Goal: Task Accomplishment & Management: Use online tool/utility

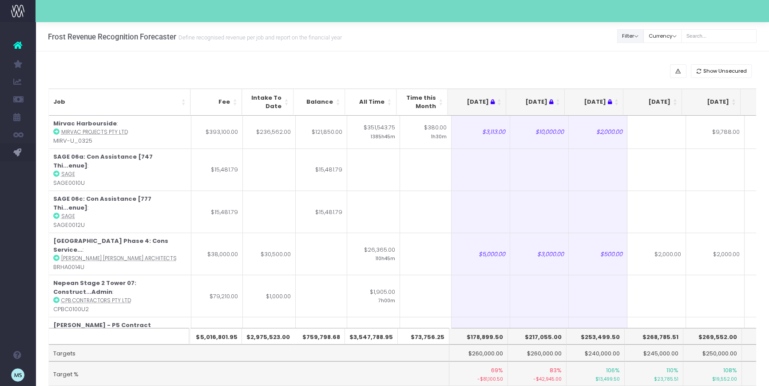
click at [643, 36] on button "Filter" at bounding box center [630, 36] width 27 height 14
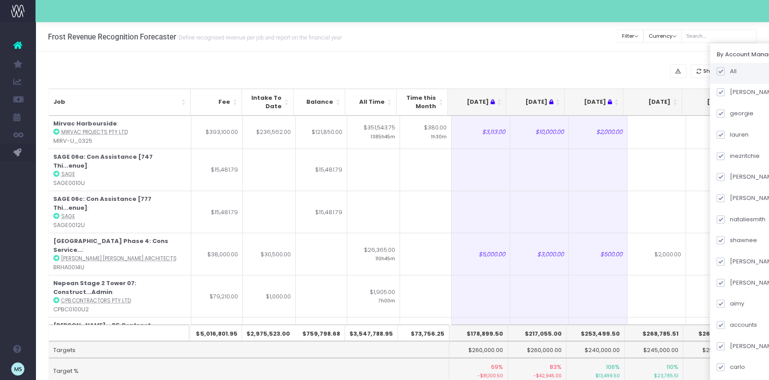
click at [724, 73] on span at bounding box center [720, 71] width 8 height 8
click at [732, 73] on input "All" at bounding box center [732, 70] width 6 height 6
checkbox input "false"
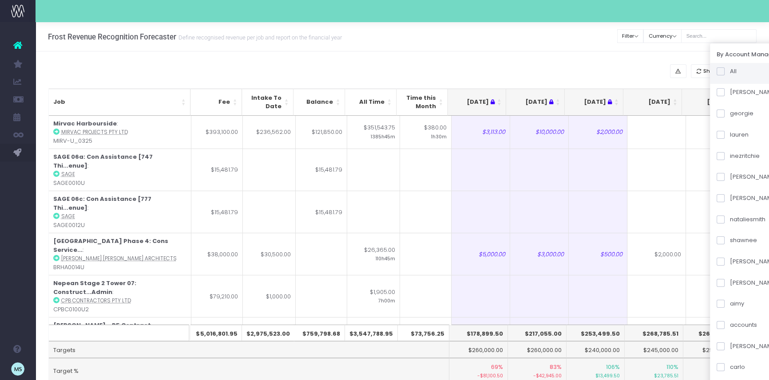
checkbox input "false"
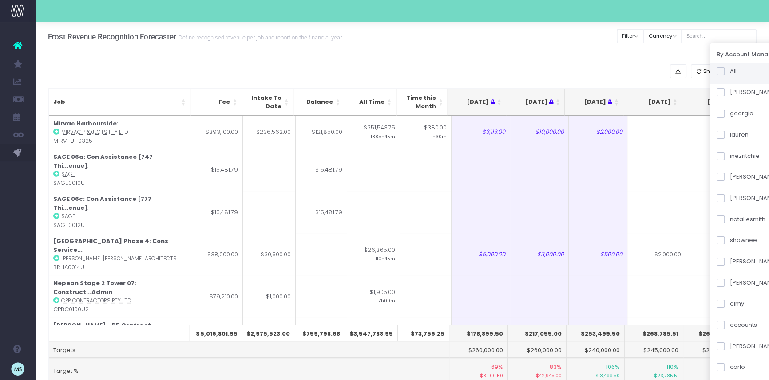
checkbox input "false"
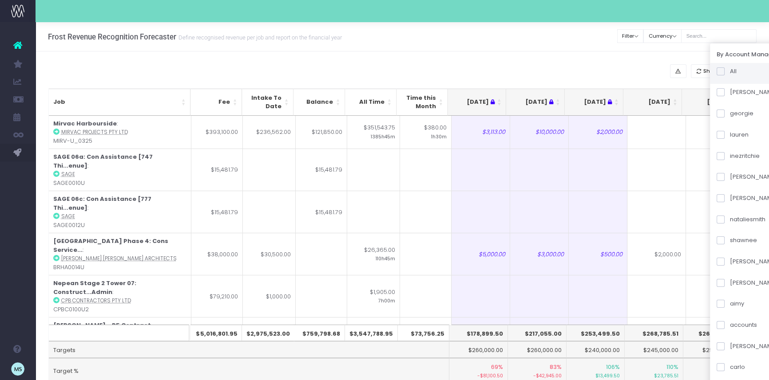
checkbox input "false"
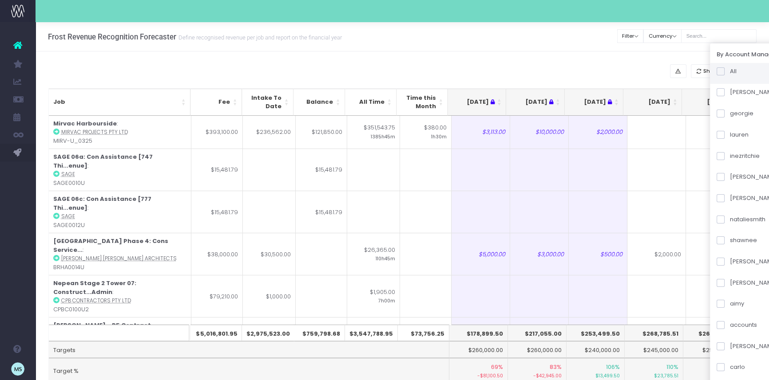
checkbox input "false"
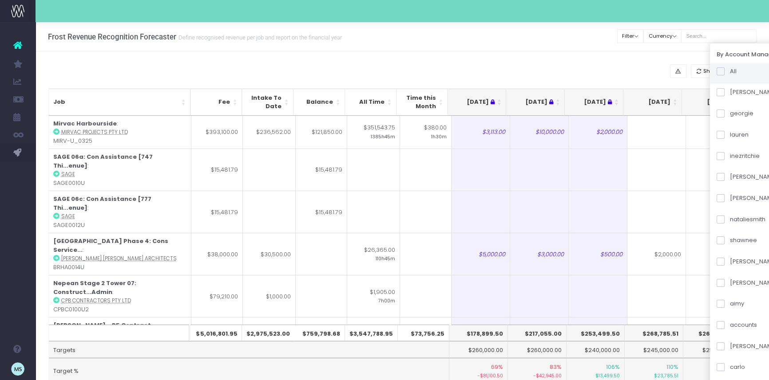
checkbox input "false"
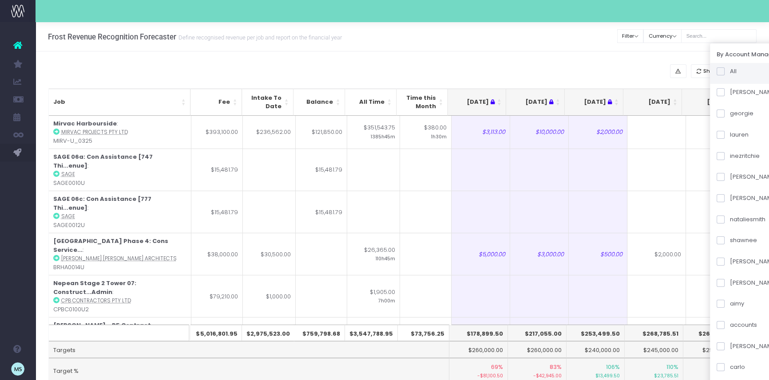
checkbox input "false"
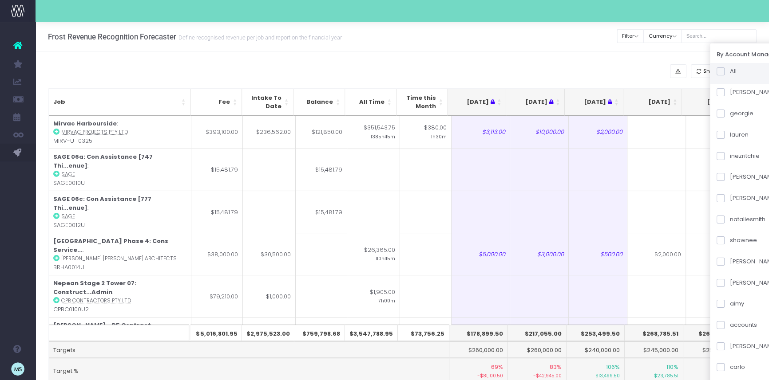
checkbox input "false"
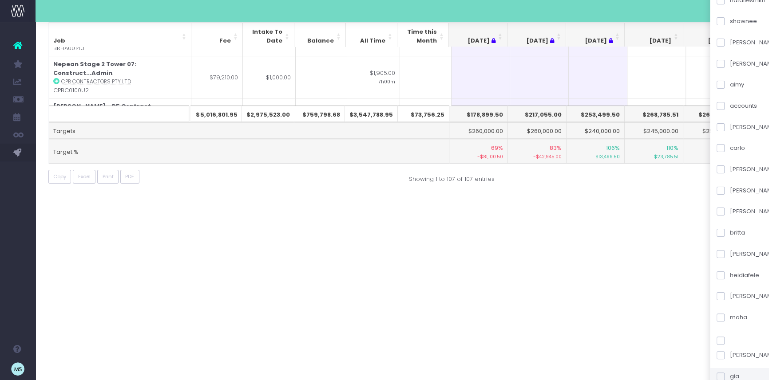
scroll to position [228, 0]
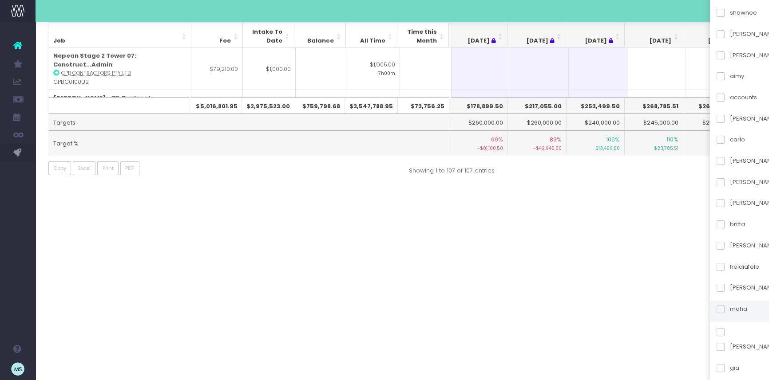
click at [724, 309] on span at bounding box center [720, 309] width 8 height 8
click at [729, 309] on input "maha" at bounding box center [732, 308] width 6 height 6
checkbox input "true"
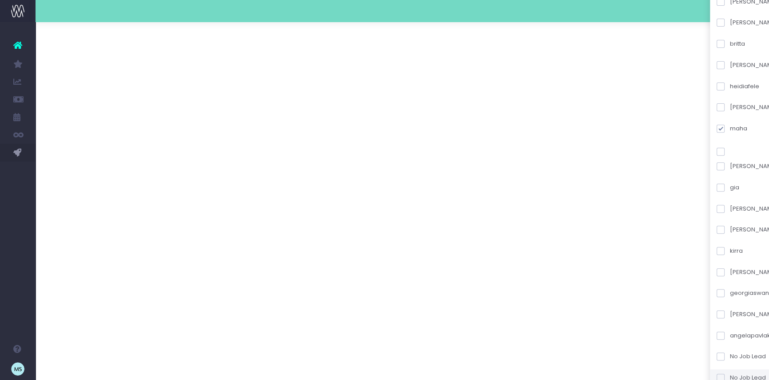
scroll to position [439, 0]
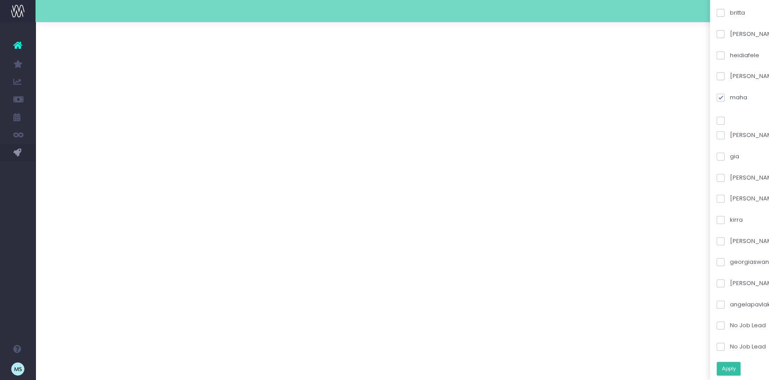
click at [740, 369] on button "Apply" at bounding box center [728, 369] width 24 height 14
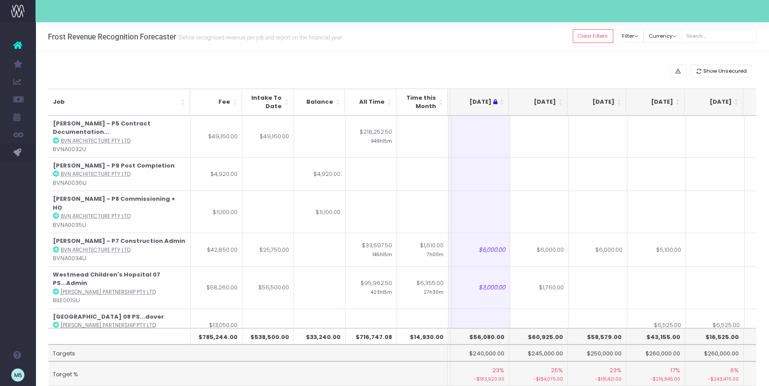
scroll to position [0, 159]
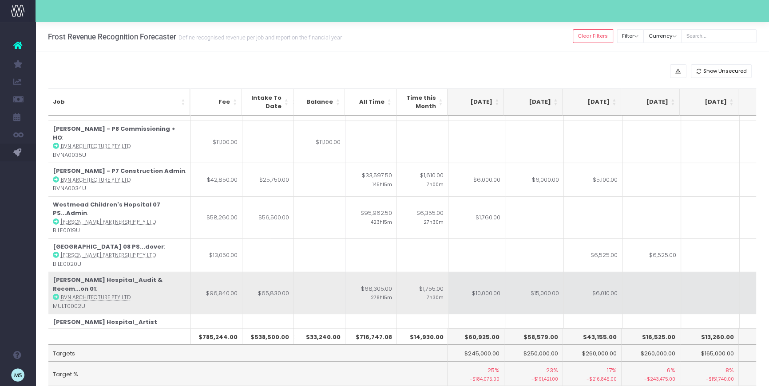
click at [469, 272] on td "$10,000.00" at bounding box center [475, 293] width 59 height 42
type input "5000"
click at [688, 272] on td at bounding box center [710, 293] width 59 height 42
click at [544, 272] on td "$15,000.00" at bounding box center [534, 293] width 59 height 42
type input "$15,000.00"
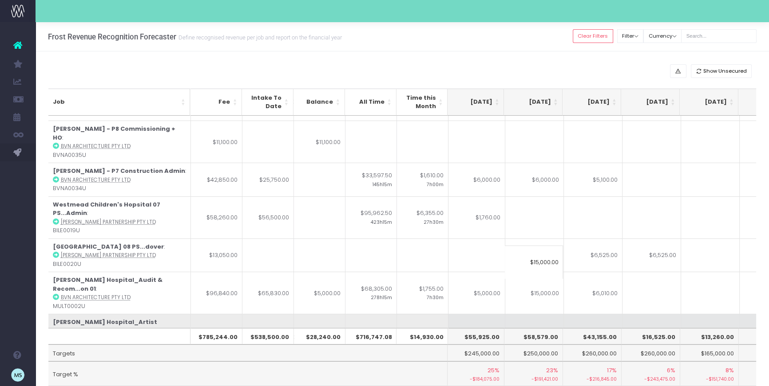
click at [599, 314] on td at bounding box center [593, 335] width 59 height 42
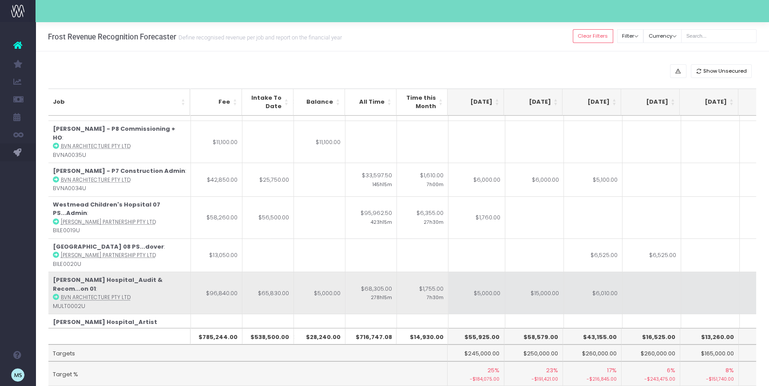
click at [599, 272] on td "$6,010.00" at bounding box center [593, 293] width 59 height 42
type input "$6,010.00"
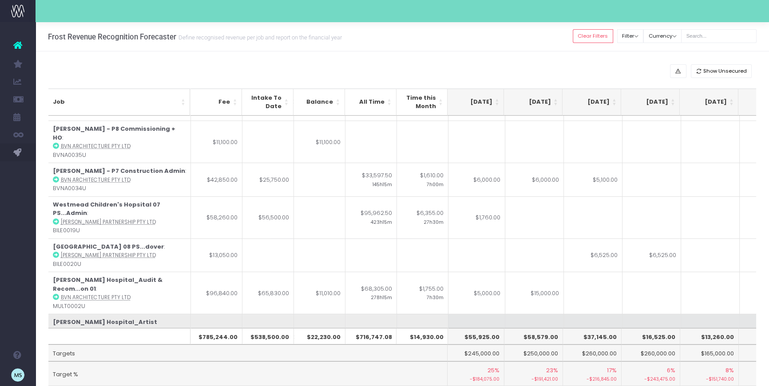
click at [666, 314] on td at bounding box center [651, 335] width 59 height 42
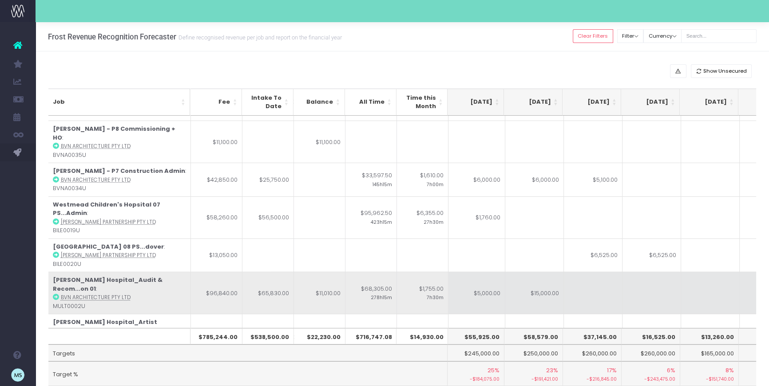
click at [482, 272] on td "$5,000.00" at bounding box center [475, 293] width 59 height 42
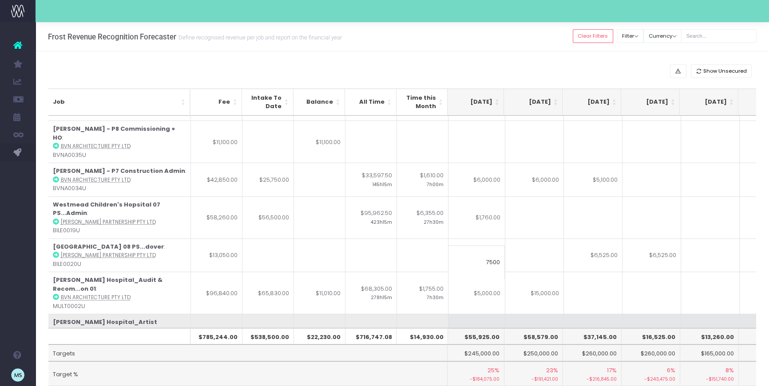
type input "7500"
click at [636, 314] on td at bounding box center [651, 335] width 59 height 42
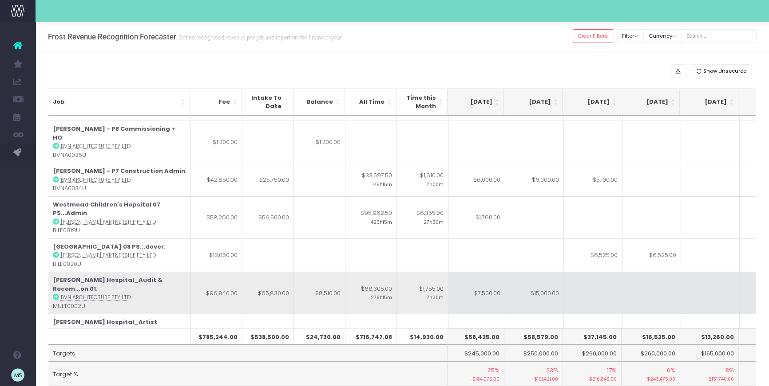
click at [580, 272] on td at bounding box center [593, 293] width 59 height 42
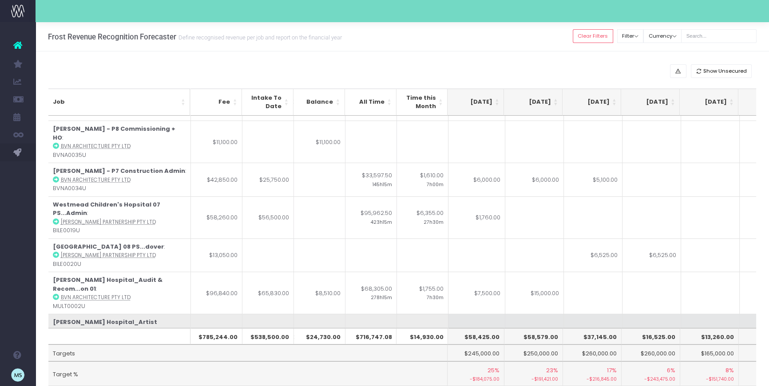
click at [647, 314] on td at bounding box center [651, 335] width 59 height 42
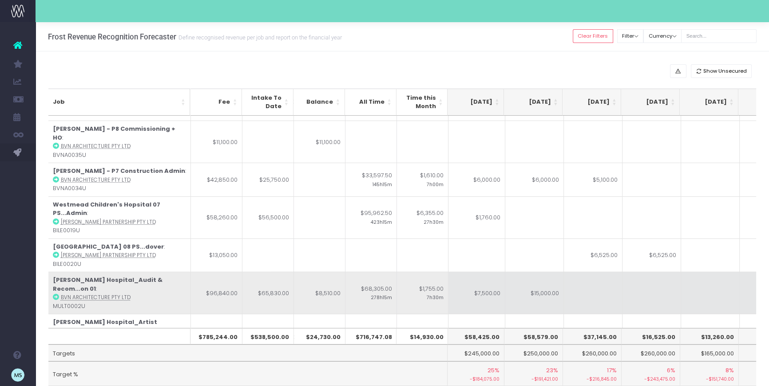
click at [547, 272] on td "$15,000.00" at bounding box center [534, 293] width 59 height 42
type input "$15,000.00"
click at [642, 278] on td at bounding box center [651, 293] width 59 height 42
click at [540, 272] on td at bounding box center [534, 293] width 59 height 42
type input "10000"
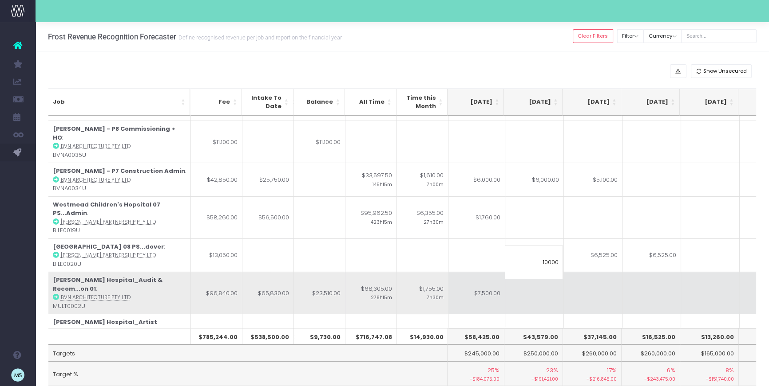
click at [617, 272] on td at bounding box center [593, 293] width 59 height 42
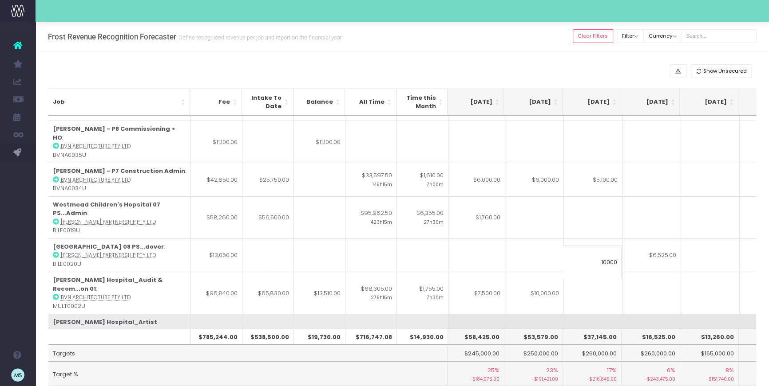
type input "10000"
click at [672, 314] on td at bounding box center [651, 335] width 59 height 42
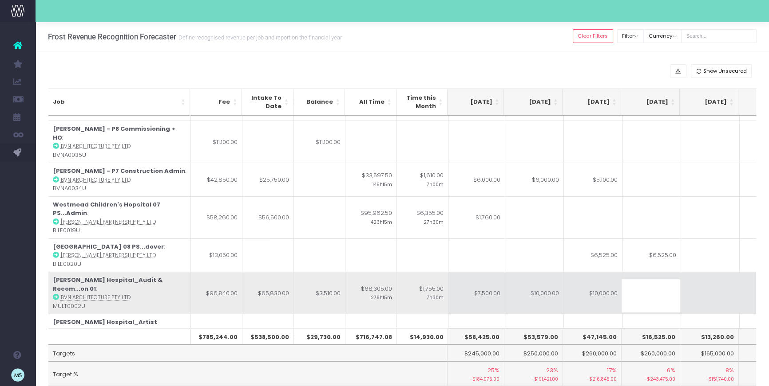
click at [492, 272] on td "$7,500.00" at bounding box center [475, 293] width 59 height 42
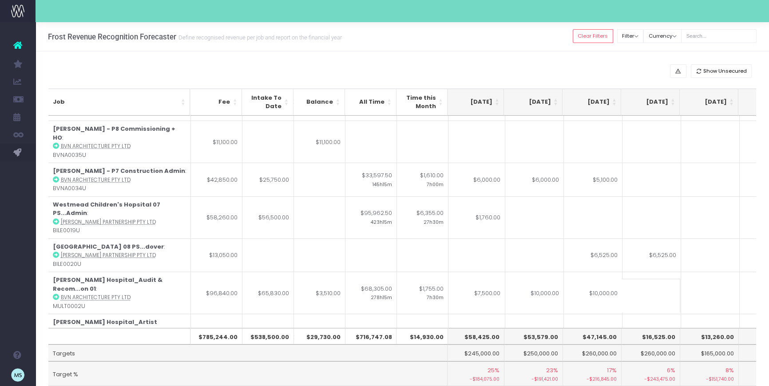
type input "$7,500.00"
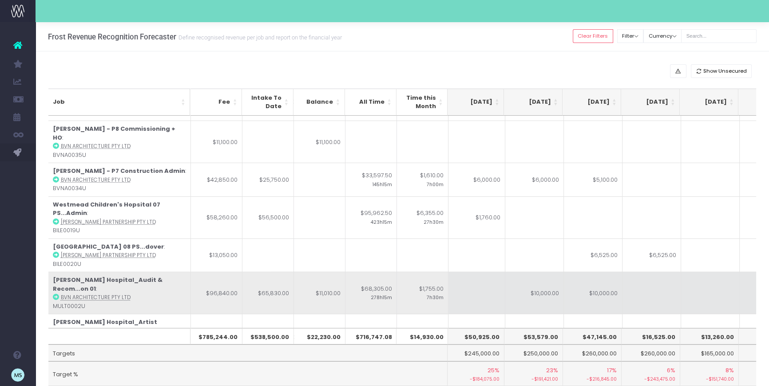
drag, startPoint x: 595, startPoint y: 283, endPoint x: 556, endPoint y: 269, distance: 41.5
click at [595, 314] on td at bounding box center [593, 335] width 59 height 42
click at [481, 272] on td at bounding box center [475, 293] width 59 height 42
type input "10000"
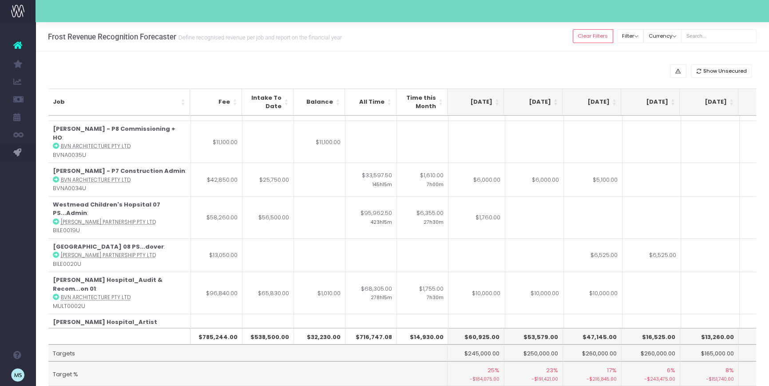
click at [716, 277] on td at bounding box center [710, 293] width 59 height 42
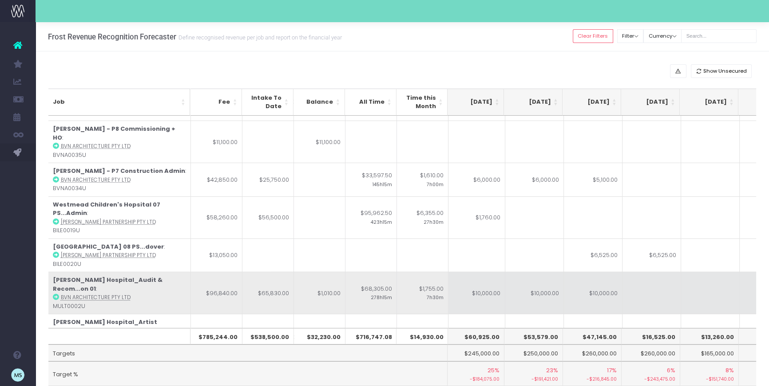
click at [534, 272] on td "$10,000.00" at bounding box center [534, 293] width 59 height 42
type input "$10,000.00"
click at [637, 272] on td at bounding box center [651, 293] width 59 height 42
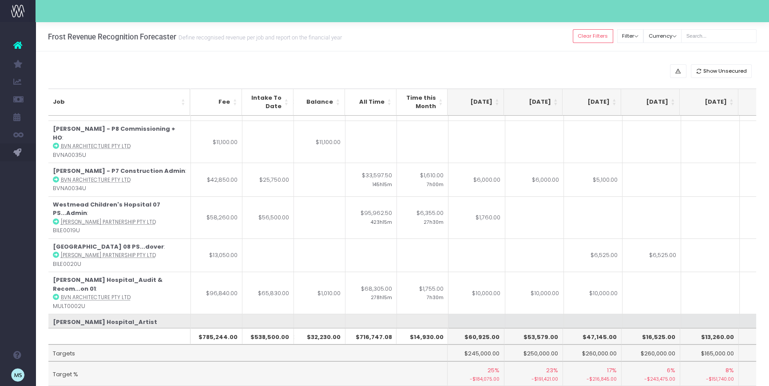
click at [723, 314] on td at bounding box center [710, 335] width 59 height 42
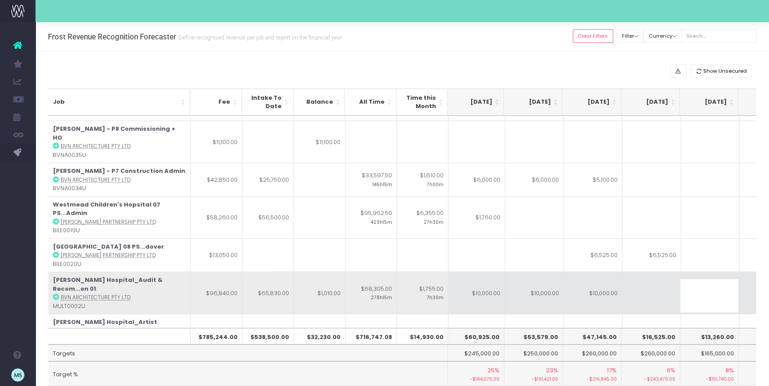
click at [641, 272] on td at bounding box center [651, 293] width 59 height 42
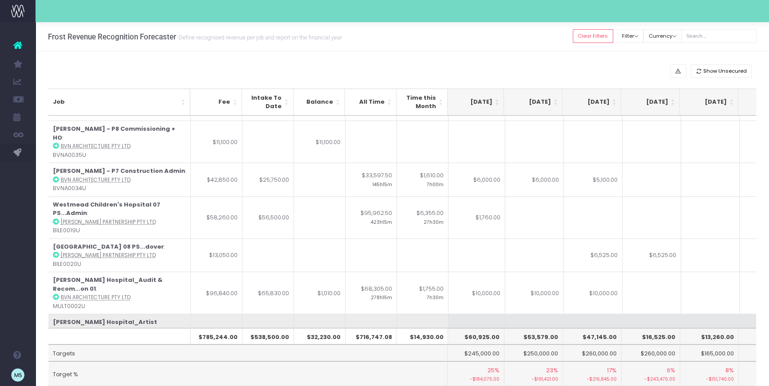
click at [725, 314] on td at bounding box center [710, 335] width 59 height 42
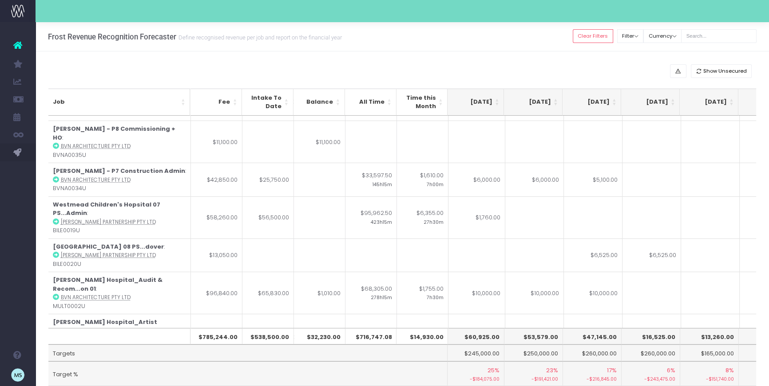
click at [537, 272] on td "$10,000.00" at bounding box center [534, 293] width 59 height 42
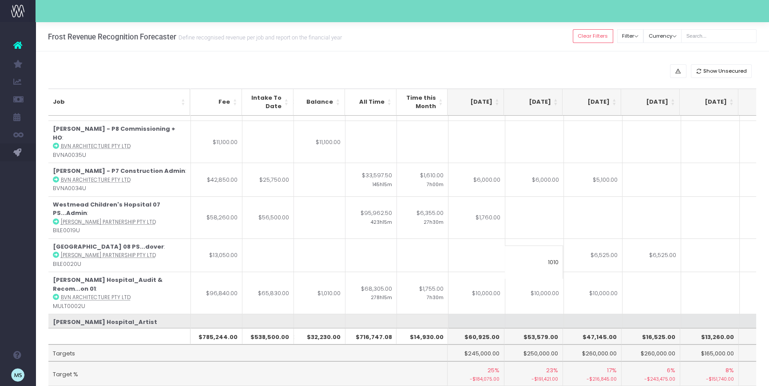
type input "1010"
click at [685, 314] on td at bounding box center [710, 335] width 59 height 42
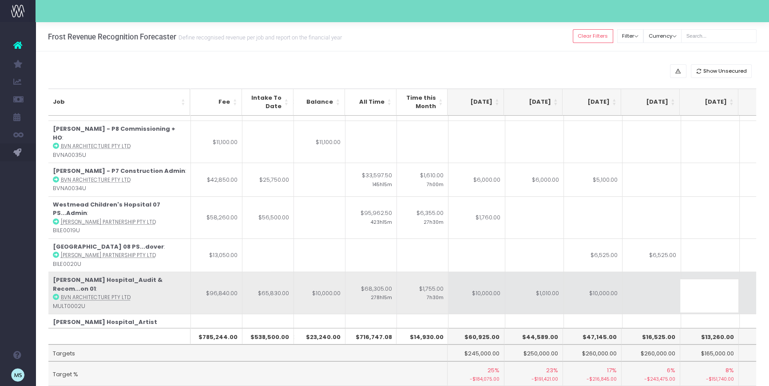
click at [544, 272] on td "$1,010.00" at bounding box center [534, 293] width 59 height 42
click at [602, 272] on td "$10,000.00" at bounding box center [593, 293] width 59 height 42
type input "$10,000.00"
click at [552, 272] on td "$1,010.00" at bounding box center [534, 293] width 59 height 42
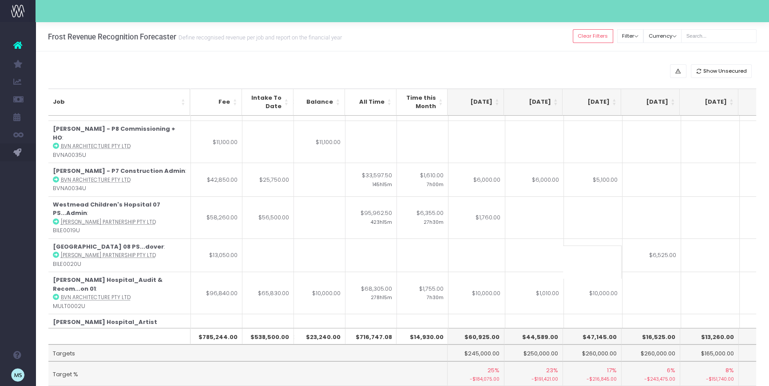
type input "$1,010.00"
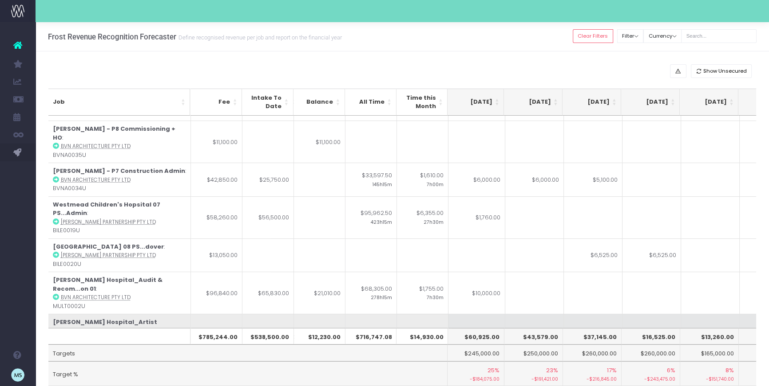
click at [641, 314] on td at bounding box center [651, 335] width 59 height 42
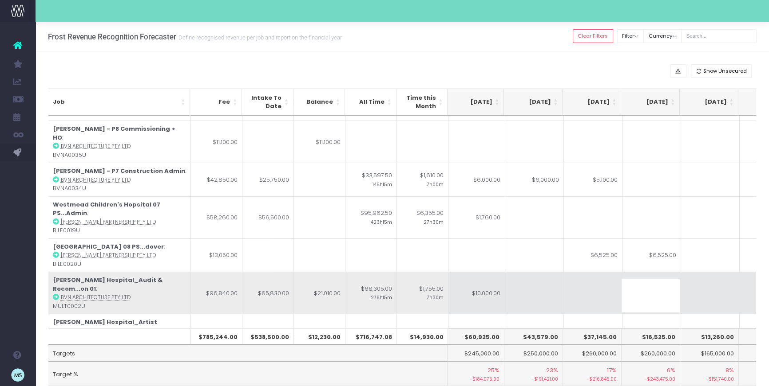
click at [523, 272] on td at bounding box center [534, 293] width 59 height 42
type input "10000"
click at [593, 272] on td at bounding box center [593, 293] width 59 height 42
type input "11010"
click at [672, 277] on td at bounding box center [651, 293] width 59 height 42
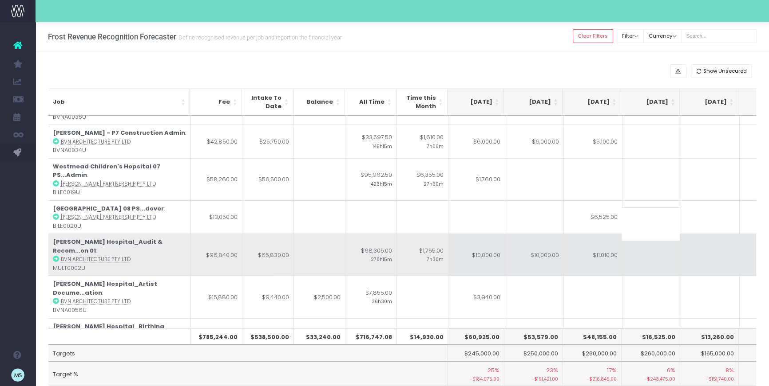
scroll to position [127, 178]
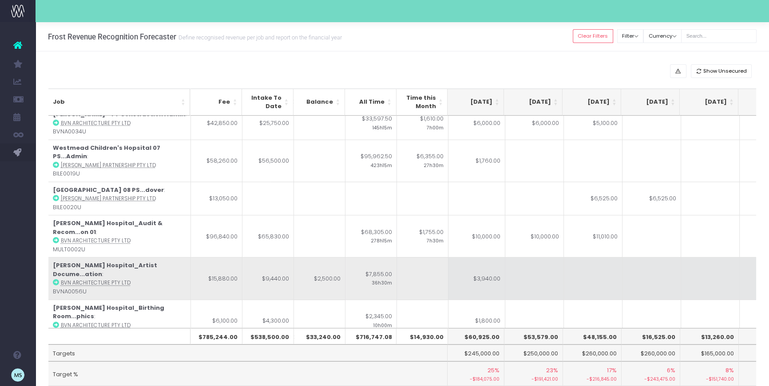
click at [492, 257] on td "$3,940.00" at bounding box center [475, 278] width 59 height 42
type input "$3,940.00"
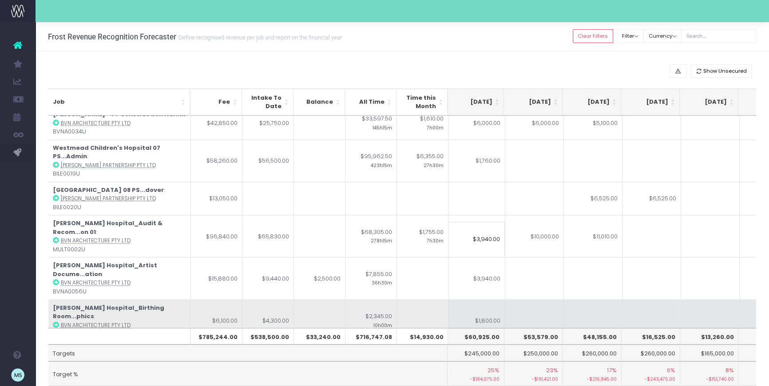
click at [564, 300] on td at bounding box center [593, 321] width 59 height 42
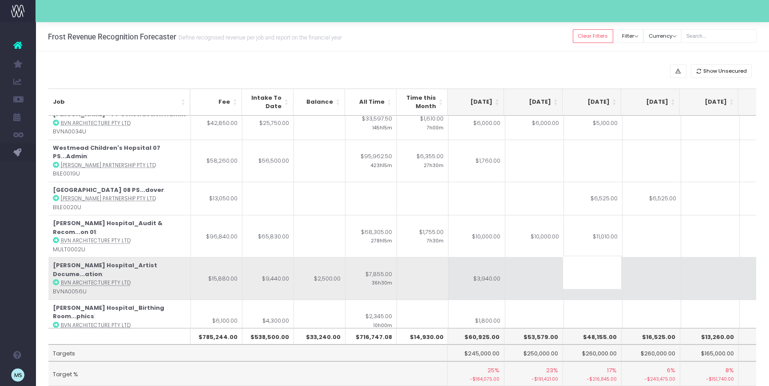
click at [487, 257] on td "$3,940.00" at bounding box center [475, 278] width 59 height 42
type input "$3,940.00"
drag, startPoint x: 623, startPoint y: 256, endPoint x: 601, endPoint y: 253, distance: 21.9
click at [623, 300] on td at bounding box center [651, 321] width 59 height 42
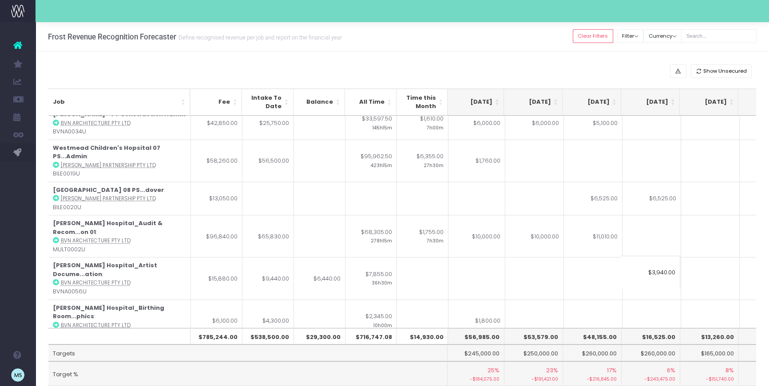
type input "$3,940.00"
click at [576, 300] on td at bounding box center [593, 321] width 59 height 42
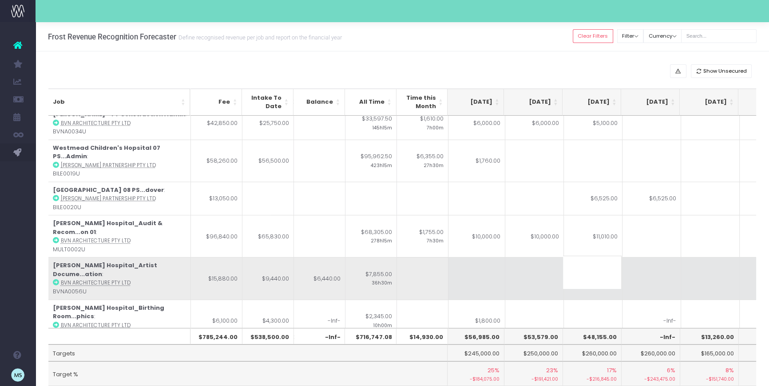
click at [480, 257] on td at bounding box center [475, 278] width 59 height 42
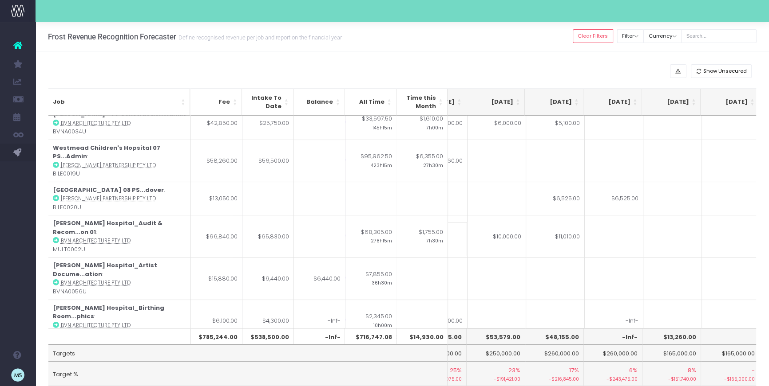
scroll to position [127, 217]
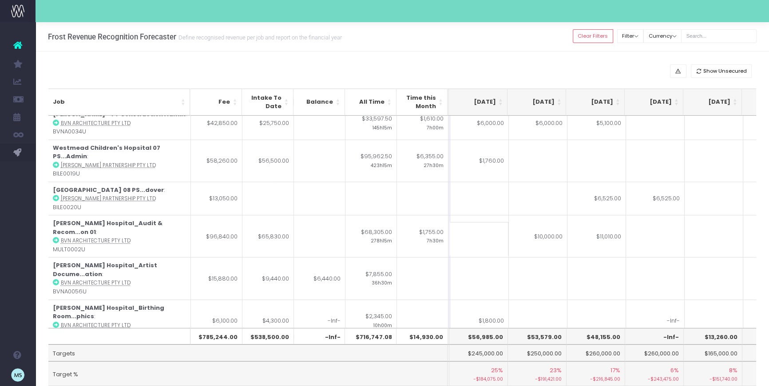
click at [593, 300] on td at bounding box center [596, 321] width 59 height 42
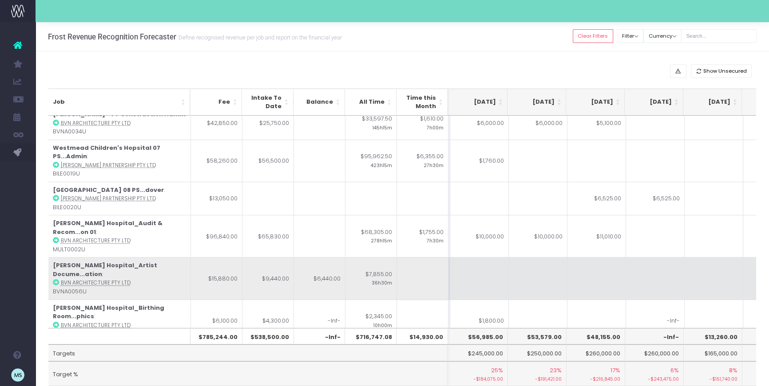
click at [531, 257] on td at bounding box center [538, 278] width 59 height 42
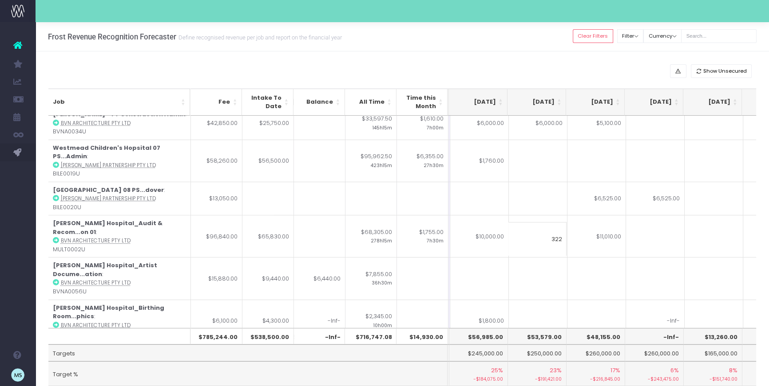
type input "3220"
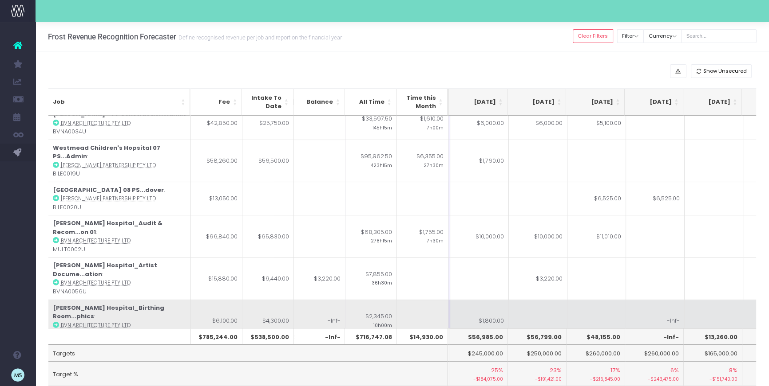
click at [593, 300] on td at bounding box center [596, 321] width 59 height 42
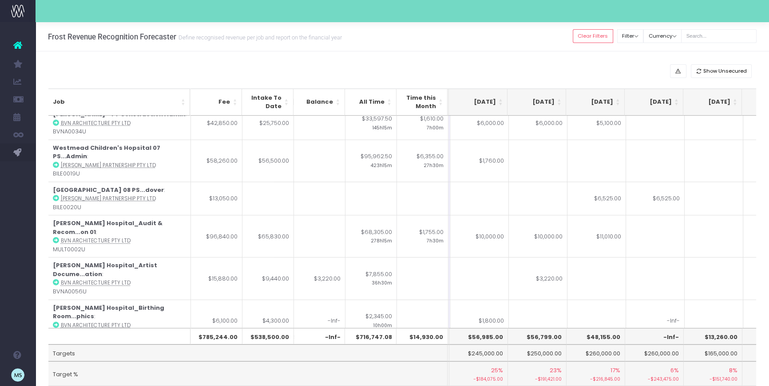
drag, startPoint x: 479, startPoint y: 242, endPoint x: 493, endPoint y: 243, distance: 14.3
click at [479, 257] on td at bounding box center [479, 278] width 59 height 42
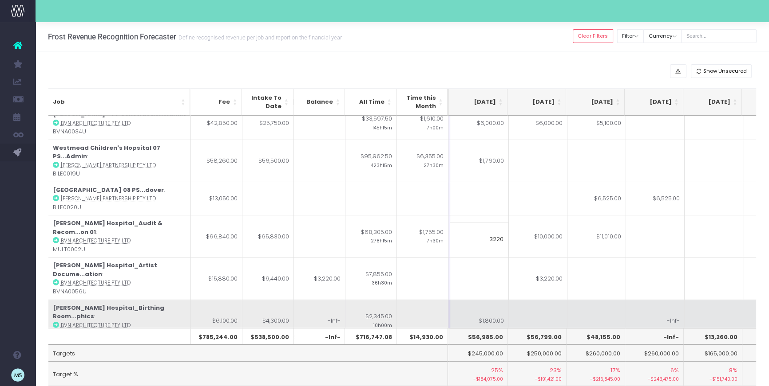
type input "3220"
click at [588, 300] on td at bounding box center [596, 321] width 59 height 42
click at [476, 300] on td "$1,800.00" at bounding box center [479, 321] width 59 height 42
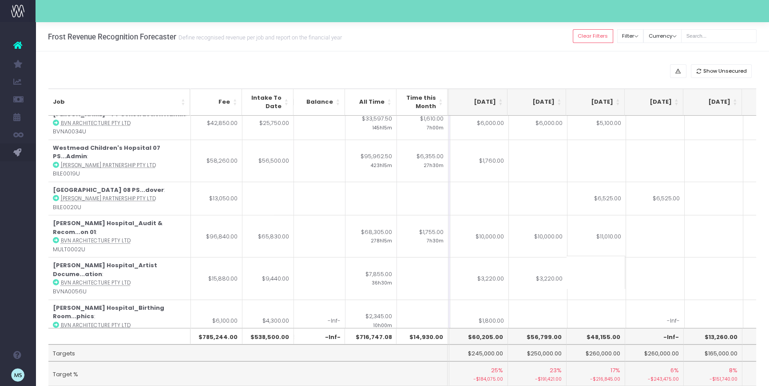
type input "$1,800.00"
click at [576, 342] on td at bounding box center [596, 359] width 59 height 34
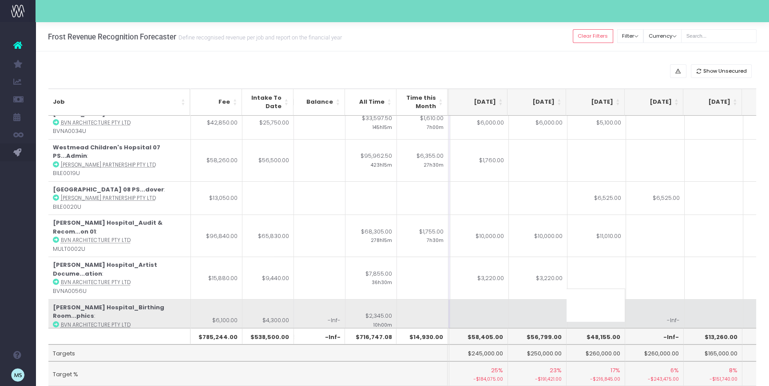
click at [329, 300] on td "-Inf-" at bounding box center [318, 321] width 51 height 42
click at [671, 300] on td "-Inf-" at bounding box center [655, 321] width 59 height 42
type input "-Inf-"
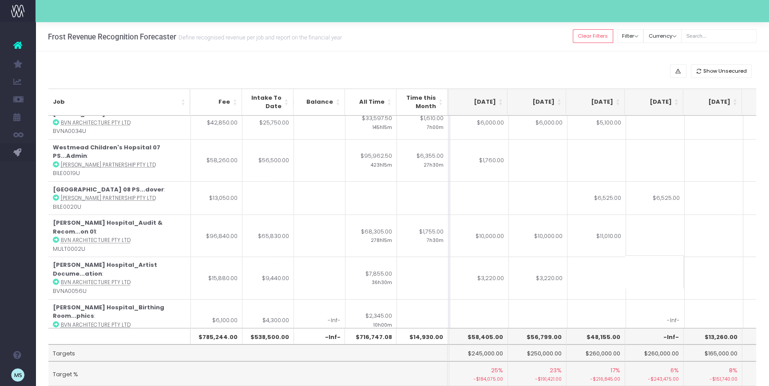
click at [715, 300] on td at bounding box center [713, 321] width 59 height 42
drag, startPoint x: 530, startPoint y: 272, endPoint x: 542, endPoint y: 273, distance: 12.1
click at [530, 300] on td at bounding box center [538, 321] width 59 height 42
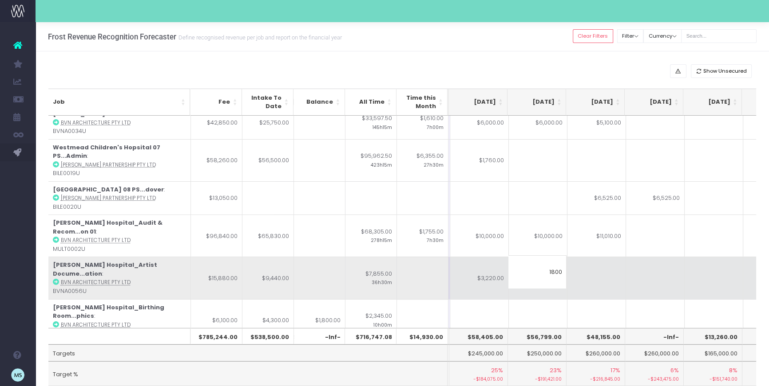
type input "1800"
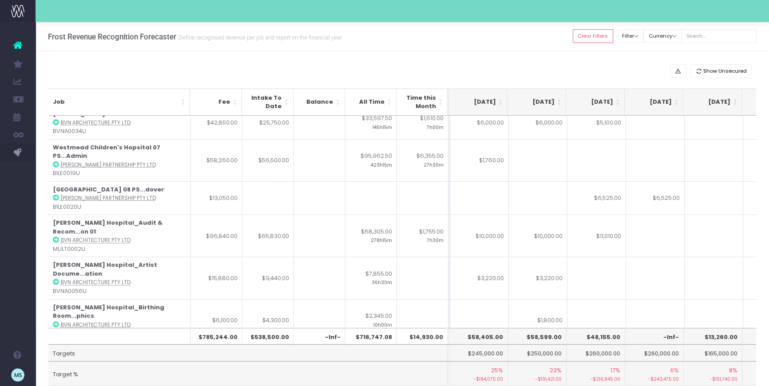
click at [639, 257] on td at bounding box center [655, 278] width 59 height 42
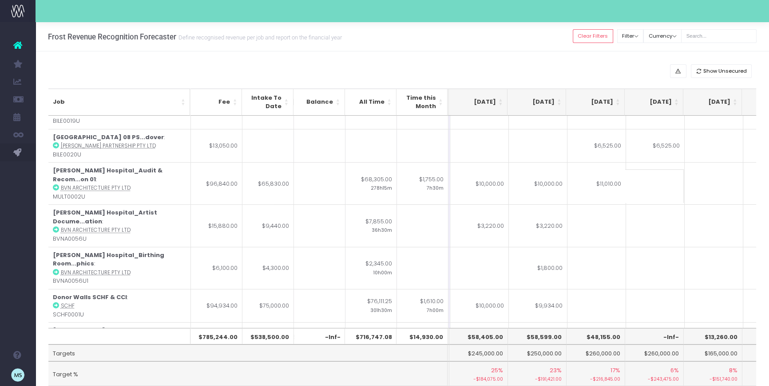
drag, startPoint x: 486, startPoint y: 251, endPoint x: 499, endPoint y: 251, distance: 12.9
click at [486, 289] on td "$10,000.00" at bounding box center [479, 306] width 59 height 34
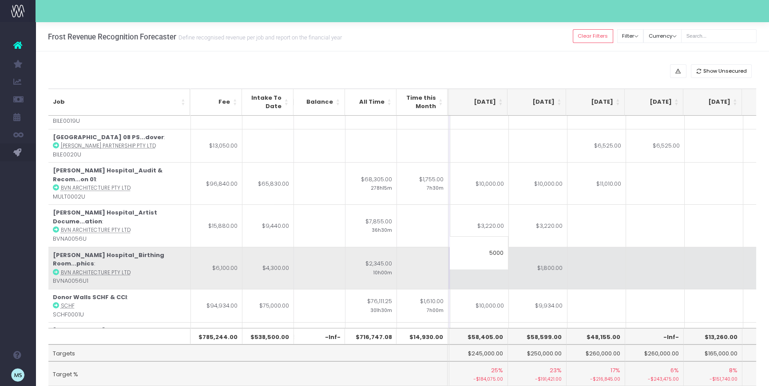
type input "5000"
click at [628, 247] on td at bounding box center [655, 268] width 59 height 42
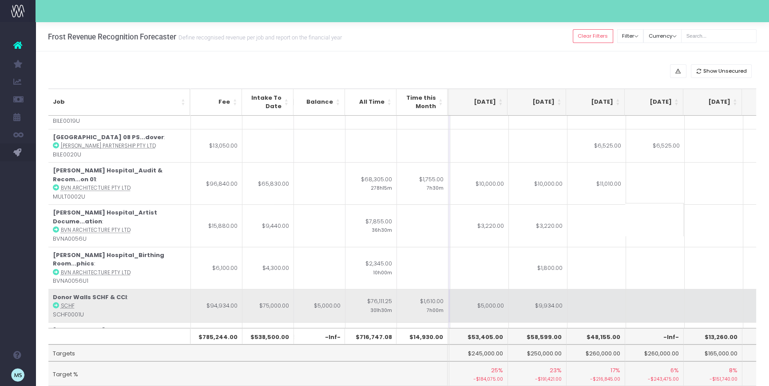
click at [548, 289] on td "$9,934.00" at bounding box center [538, 306] width 59 height 34
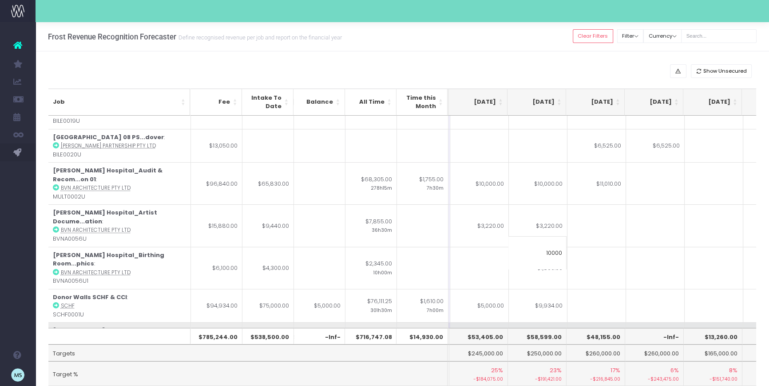
type input "10000"
click at [641, 323] on td at bounding box center [655, 344] width 59 height 42
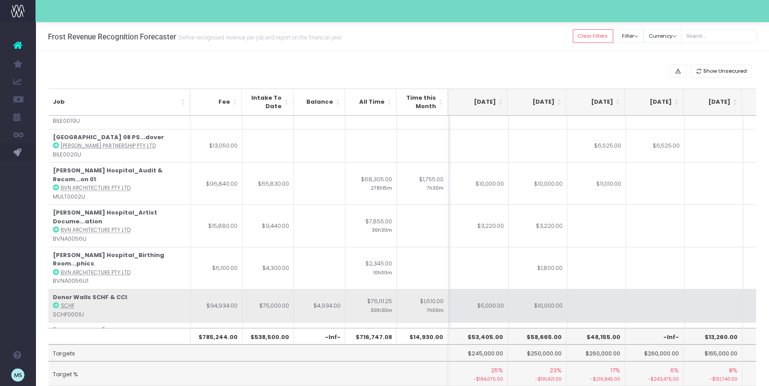
click at [605, 289] on td at bounding box center [596, 306] width 59 height 34
type input "4934"
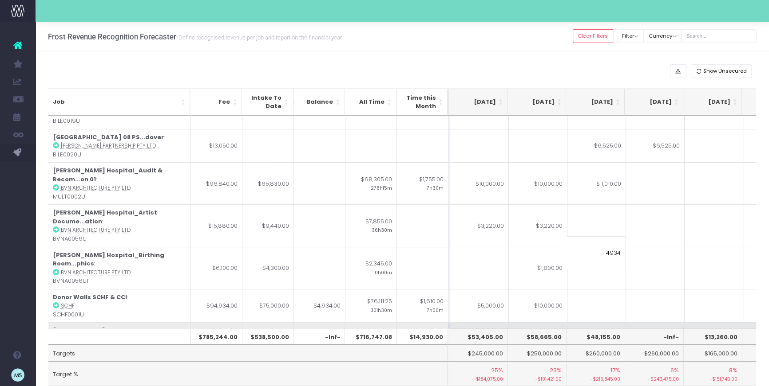
click at [668, 323] on td at bounding box center [655, 344] width 59 height 42
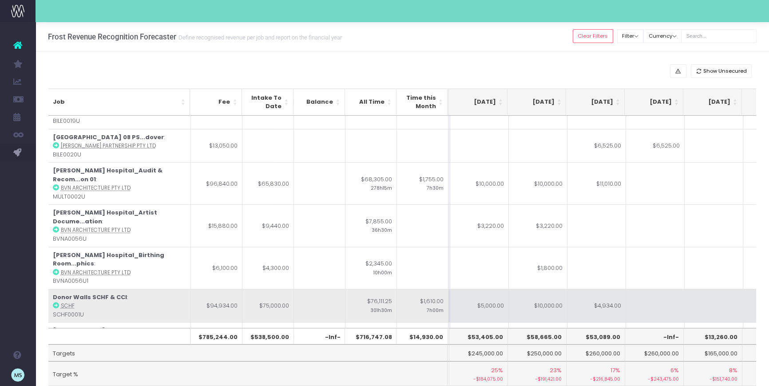
click at [695, 289] on td at bounding box center [713, 306] width 59 height 34
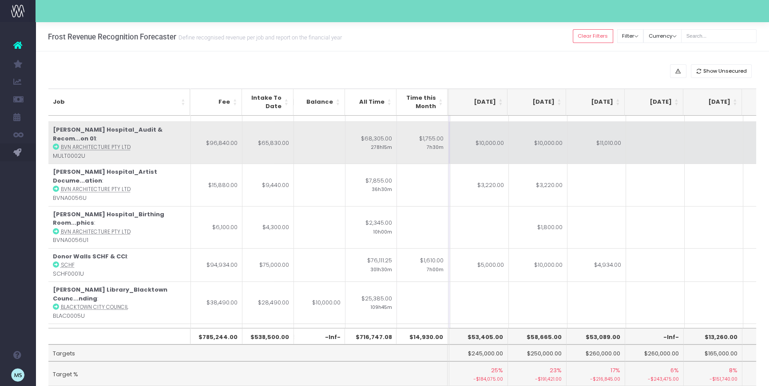
scroll to position [264, 174]
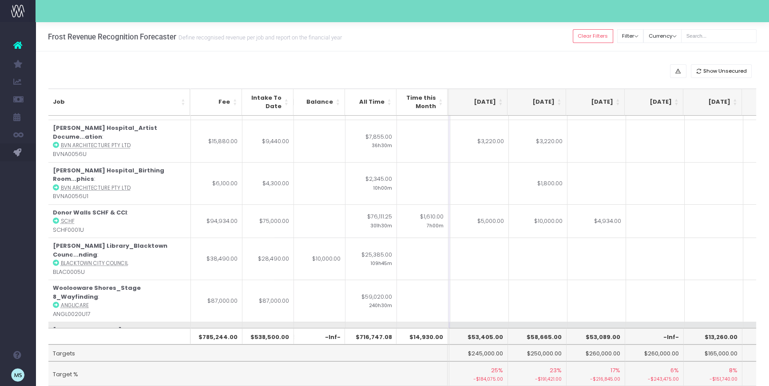
click at [55, 336] on icon at bounding box center [56, 339] width 6 height 6
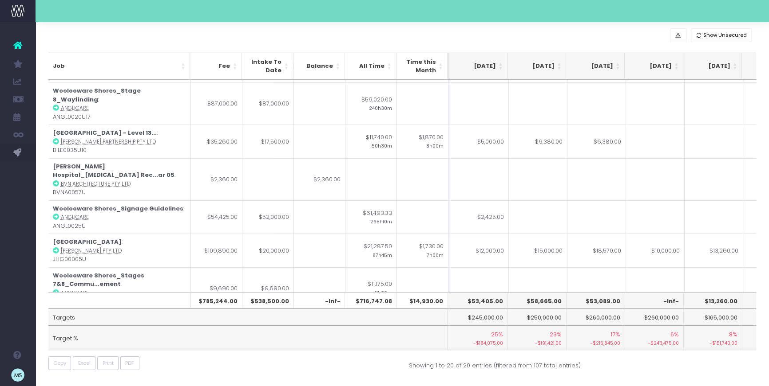
scroll to position [425, 174]
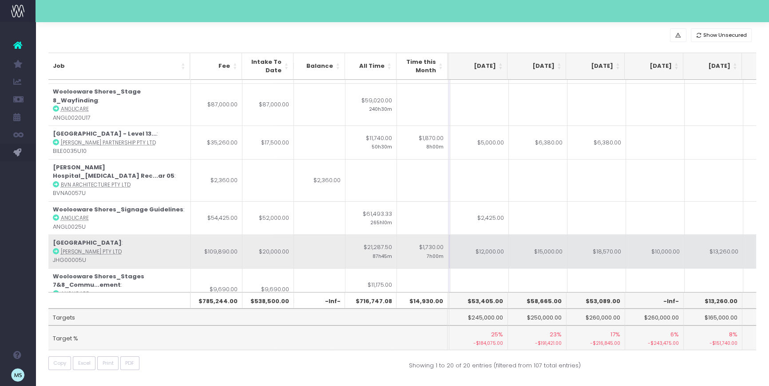
click at [57, 248] on icon at bounding box center [56, 251] width 6 height 6
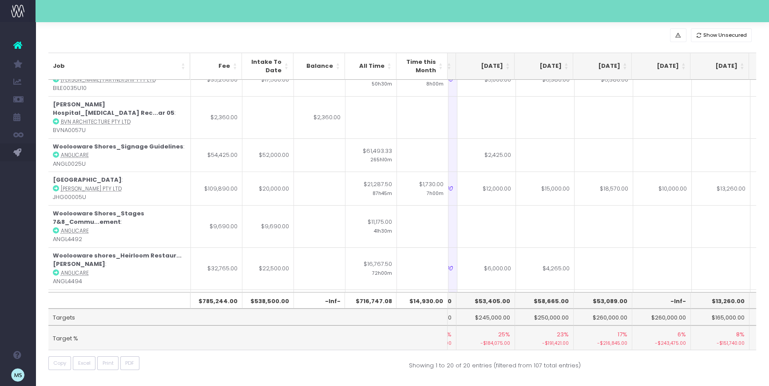
scroll to position [488, 177]
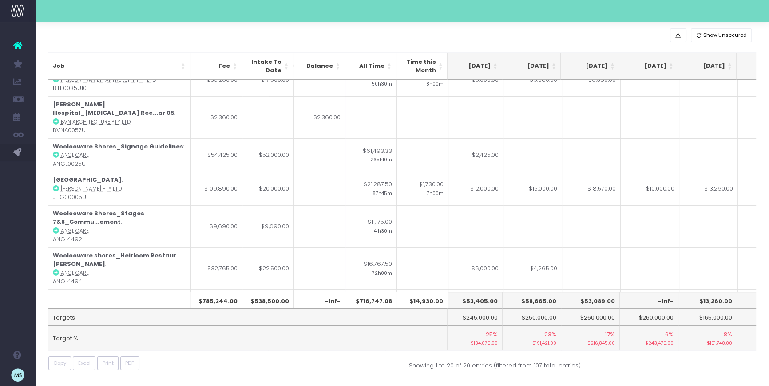
click at [478, 323] on td at bounding box center [474, 344] width 59 height 42
type input "2360"
click at [629, 369] on div "Show Unsecured Job Fee Intake To Date Balance All Time Time this Month May 25 J…" at bounding box center [401, 202] width 733 height 372
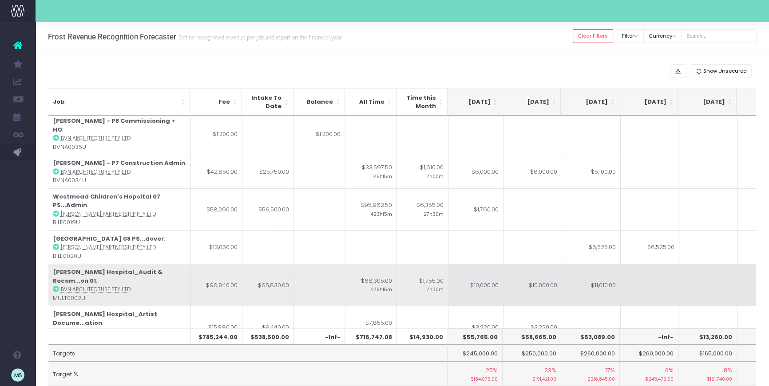
scroll to position [79, 180]
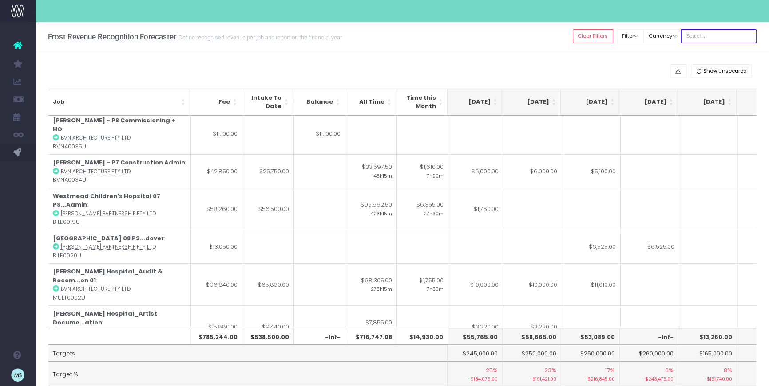
click at [714, 37] on input "text" at bounding box center [718, 36] width 75 height 14
type input "[PERSON_NAME]"
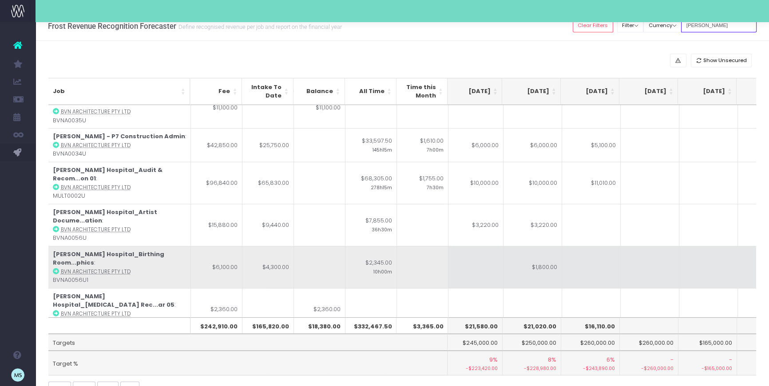
scroll to position [36, 0]
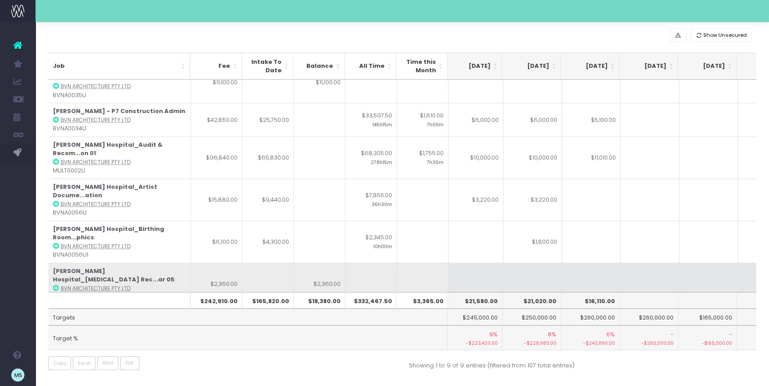
click at [468, 263] on td at bounding box center [474, 284] width 59 height 42
type input "2360"
click at [600, 263] on td at bounding box center [591, 284] width 59 height 42
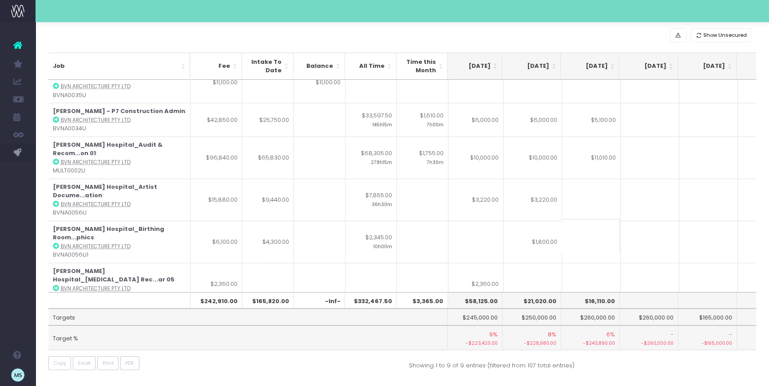
click at [656, 366] on div "Showing 1 to 9 of 9 entries (filtered from 107 total entries)" at bounding box center [582, 364] width 360 height 14
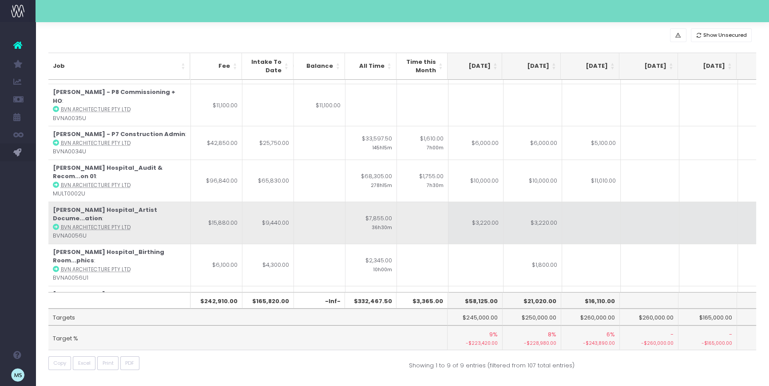
scroll to position [94, 180]
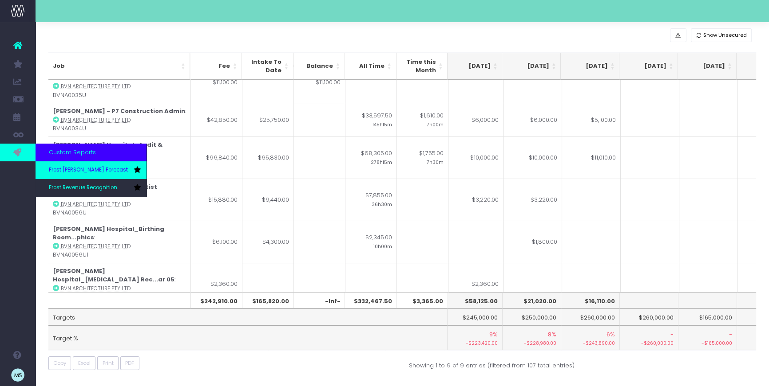
click at [71, 170] on span "Frost [PERSON_NAME] Forecast" at bounding box center [88, 170] width 79 height 8
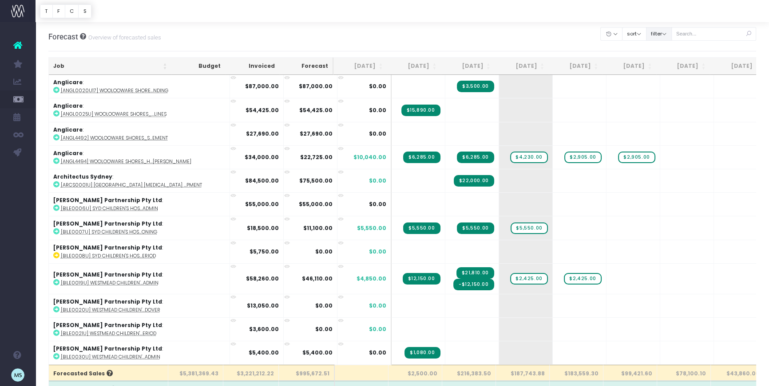
click at [669, 34] on button "filter" at bounding box center [659, 34] width 26 height 14
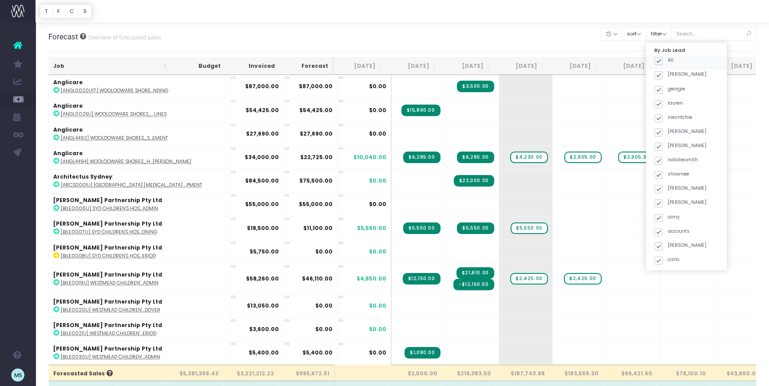
click at [662, 59] on span at bounding box center [658, 61] width 8 height 8
click at [672, 59] on input "All" at bounding box center [670, 60] width 6 height 6
checkbox input "false"
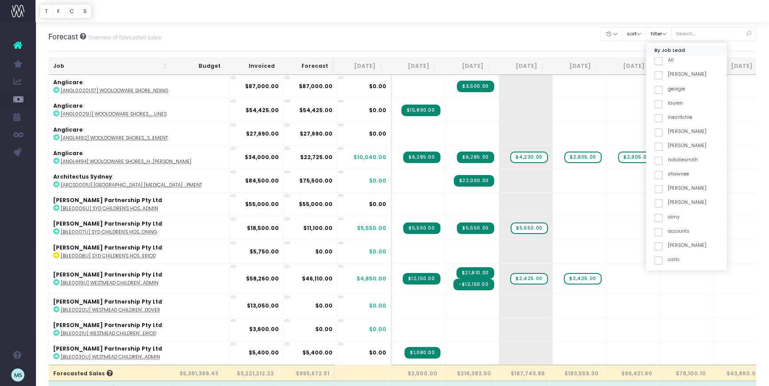
checkbox input "false"
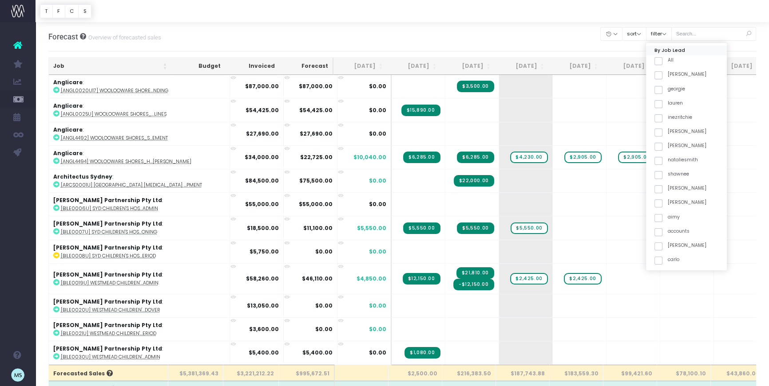
checkbox input "false"
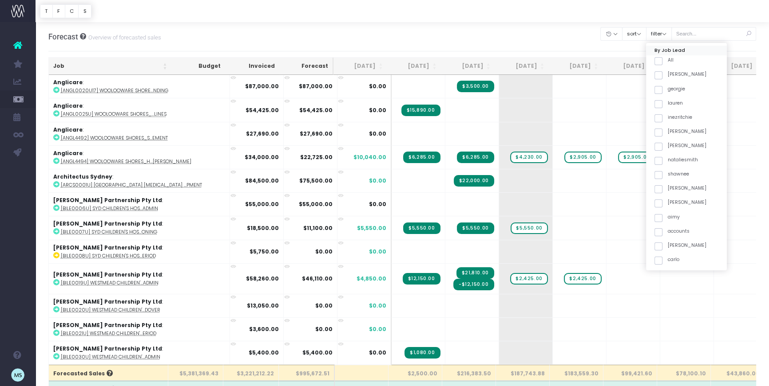
checkbox input "false"
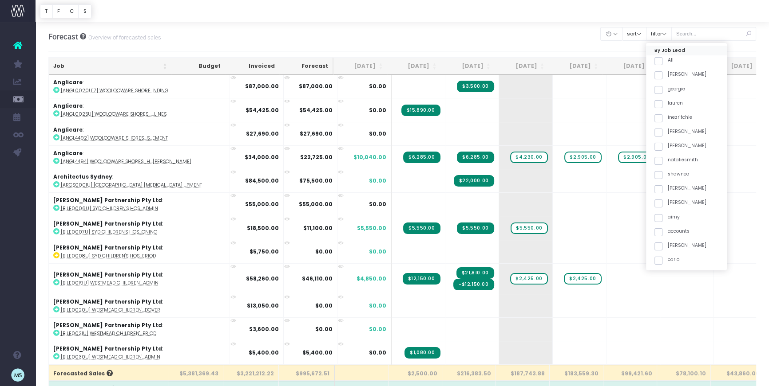
checkbox input "false"
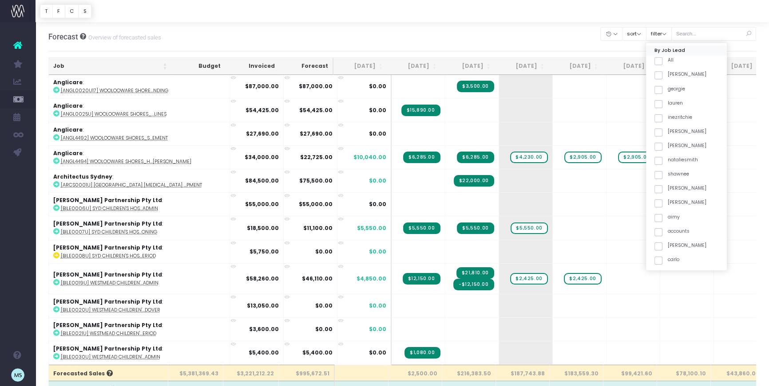
checkbox input "false"
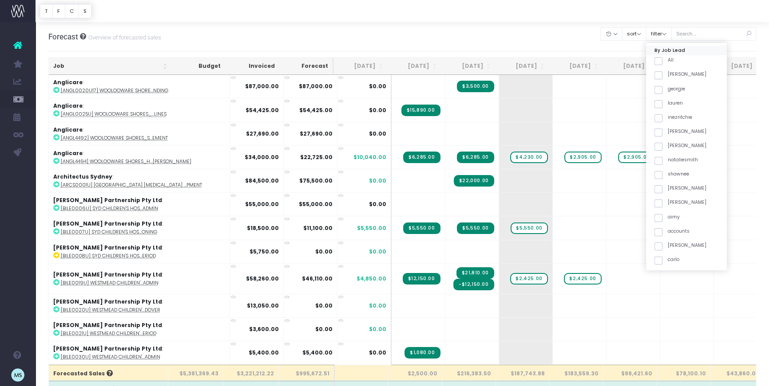
checkbox input "false"
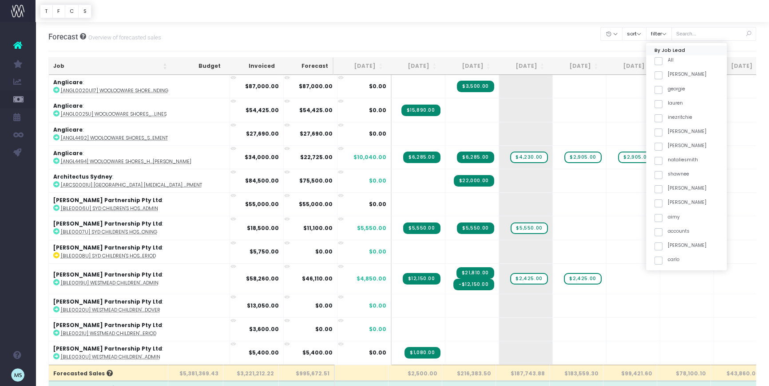
checkbox input "false"
click at [662, 242] on span at bounding box center [658, 244] width 8 height 8
click at [672, 242] on input "maha" at bounding box center [670, 242] width 6 height 6
checkbox input "true"
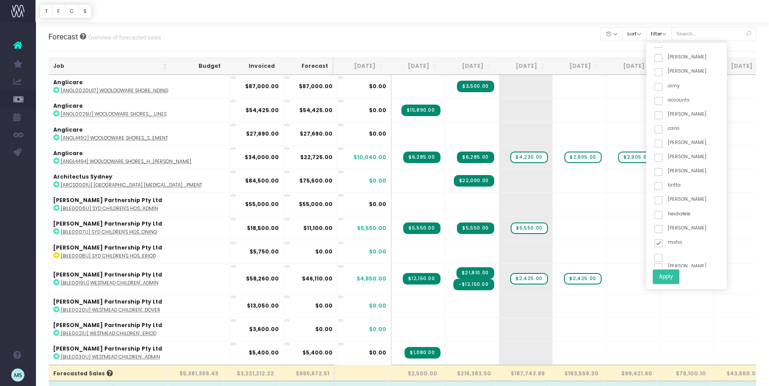
click at [678, 274] on button "Apply" at bounding box center [665, 277] width 27 height 15
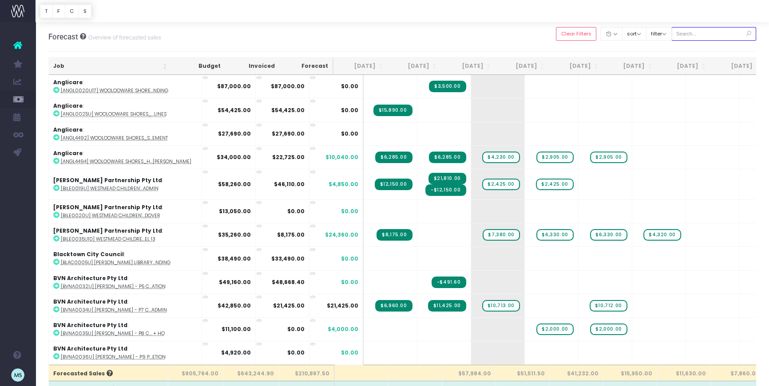
click at [712, 36] on input "text" at bounding box center [713, 34] width 85 height 14
type input "[PERSON_NAME]"
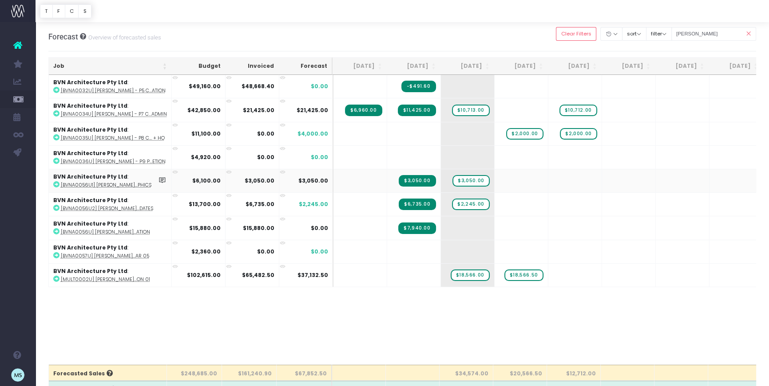
drag, startPoint x: 100, startPoint y: 187, endPoint x: 143, endPoint y: 183, distance: 43.2
click at [79, 187] on span "Frost Revenue Recognition" at bounding box center [64, 189] width 31 height 24
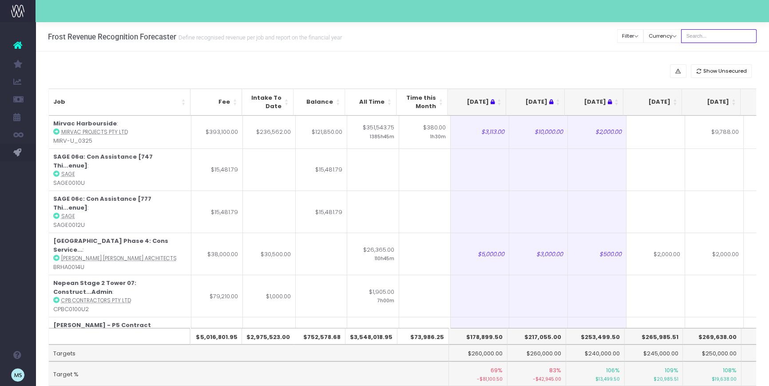
click at [706, 39] on input "text" at bounding box center [718, 36] width 75 height 14
click at [652, 51] on div "Clear Filters Filter By Account Manager All jeremy georgie lauren inezritchie a…" at bounding box center [686, 36] width 139 height 29
click at [643, 36] on button "Filter" at bounding box center [630, 36] width 27 height 14
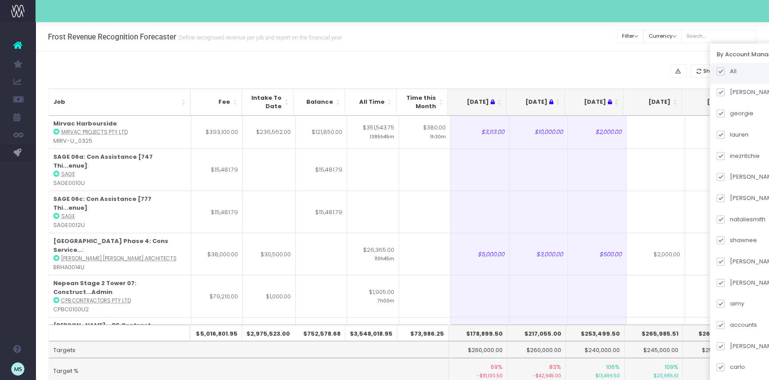
click at [724, 72] on span at bounding box center [720, 71] width 8 height 8
click at [731, 72] on input "All" at bounding box center [732, 70] width 6 height 6
checkbox input "false"
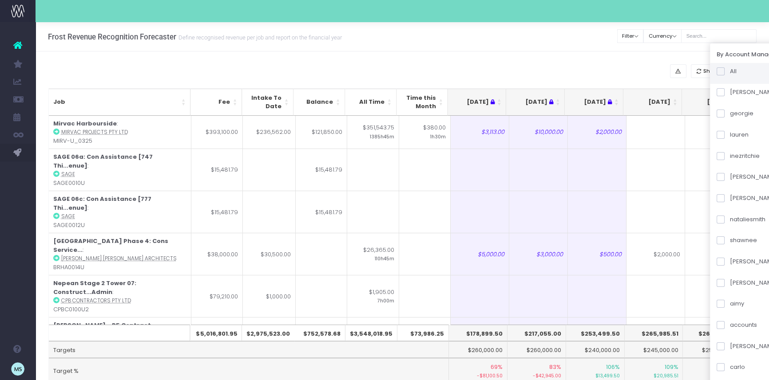
checkbox input "false"
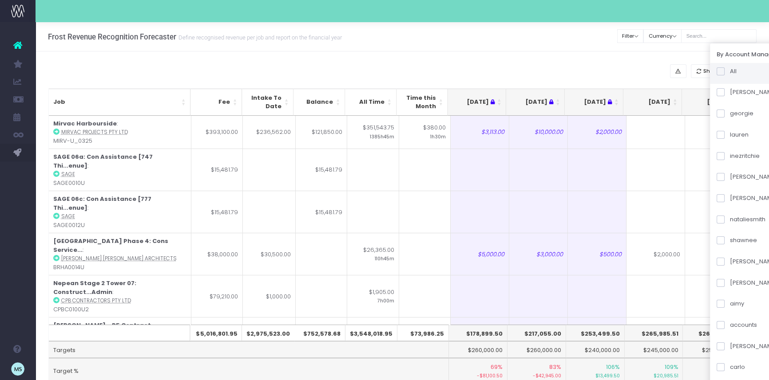
checkbox input "false"
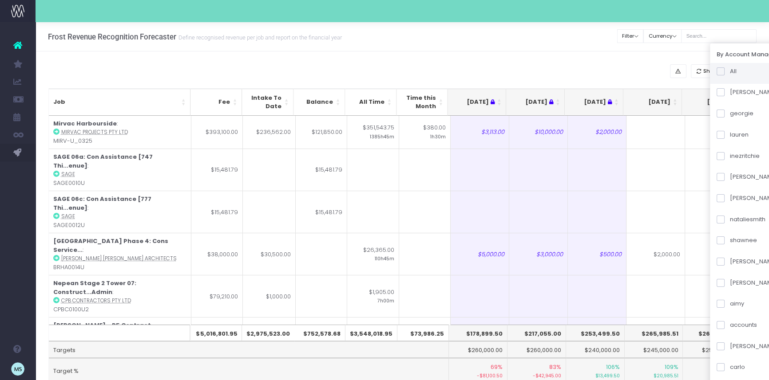
checkbox input "false"
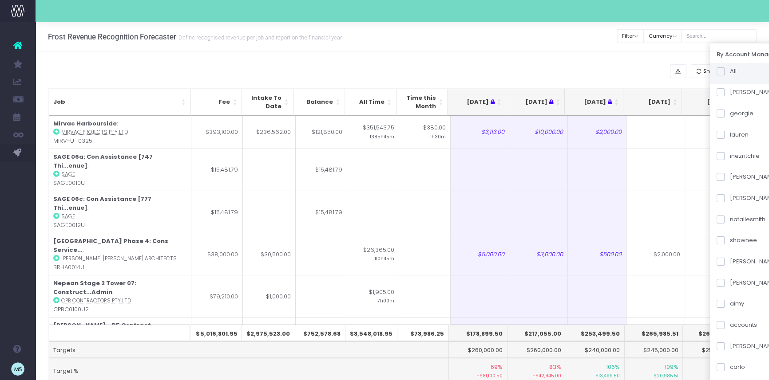
checkbox input "false"
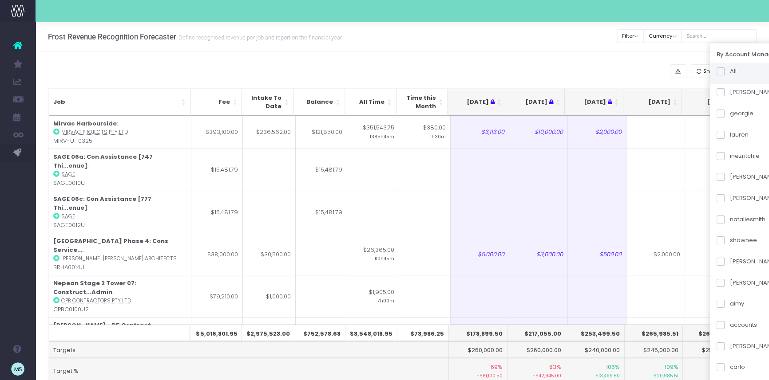
checkbox input "false"
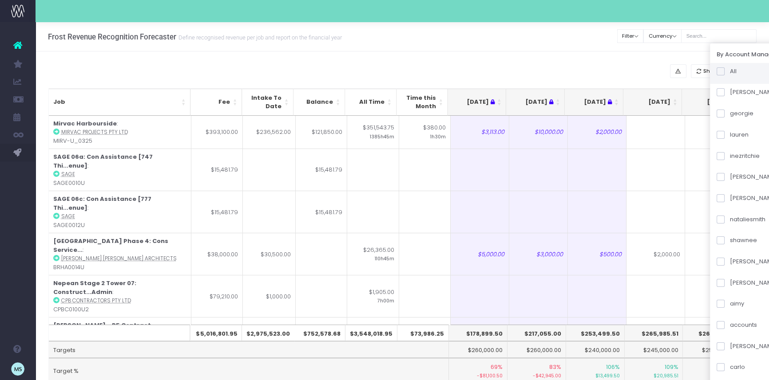
checkbox input "false"
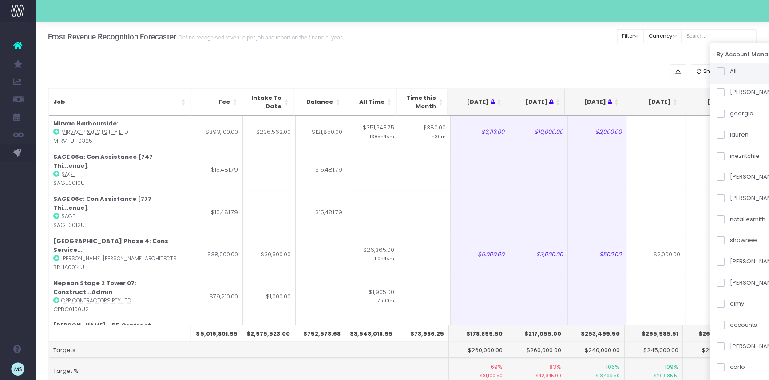
checkbox input "false"
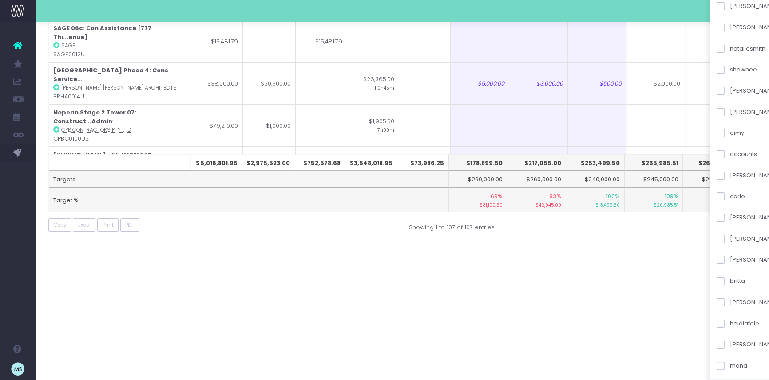
scroll to position [282, 0]
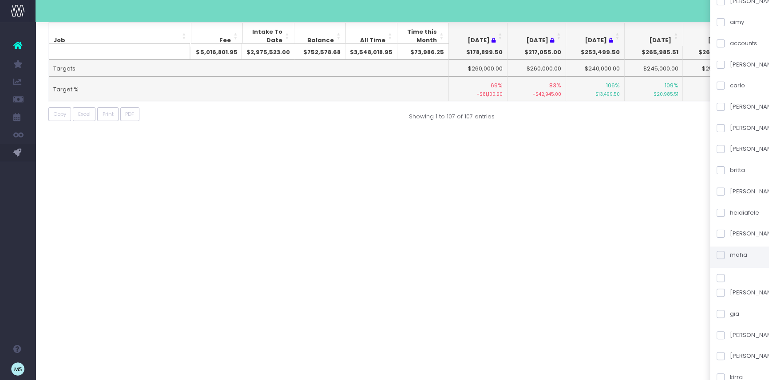
click at [724, 256] on span at bounding box center [720, 255] width 8 height 8
click at [733, 256] on input "maha" at bounding box center [732, 254] width 6 height 6
checkbox input "true"
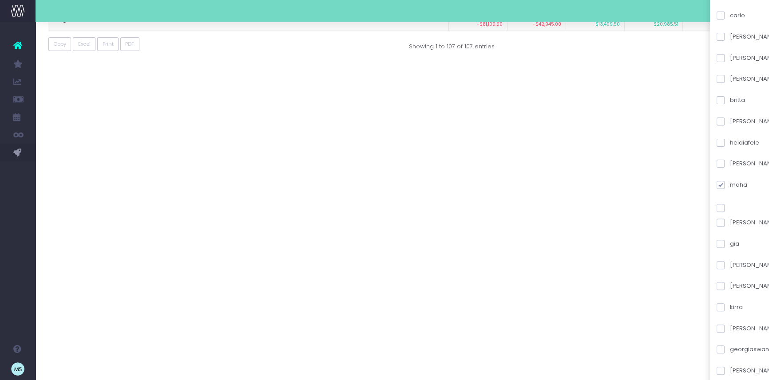
scroll to position [439, 0]
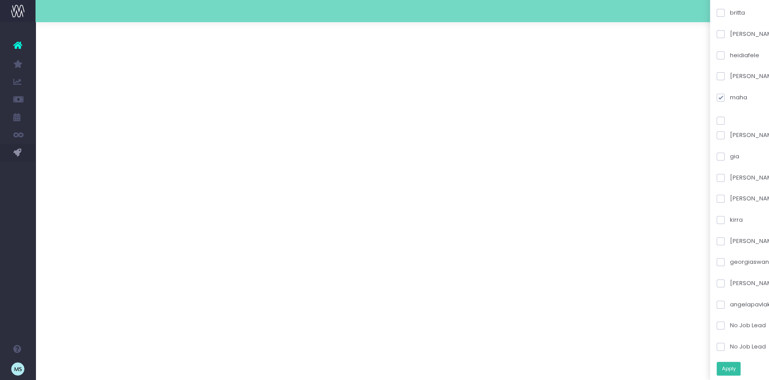
click at [740, 366] on button "Apply" at bounding box center [728, 369] width 24 height 14
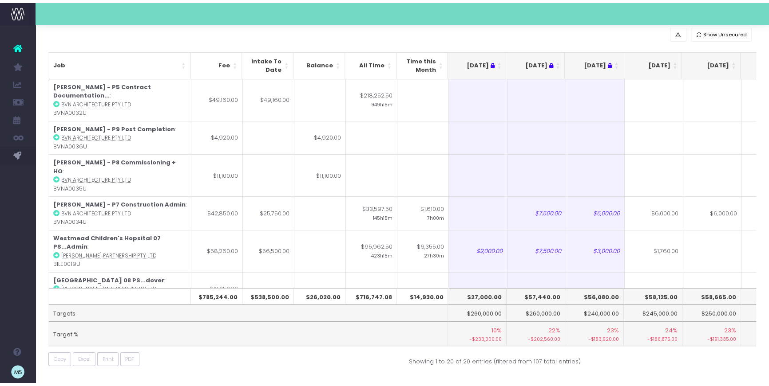
scroll to position [36, 0]
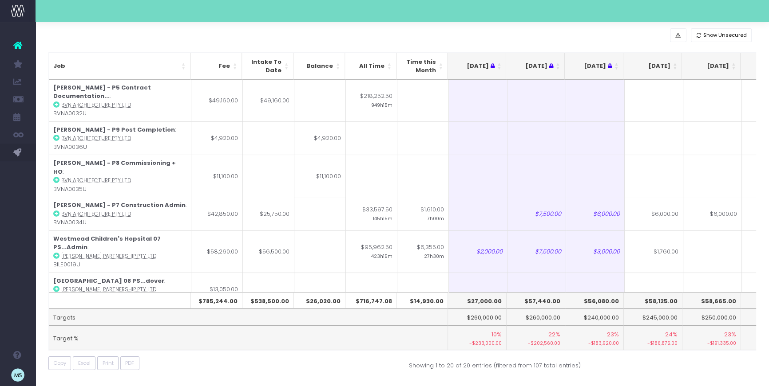
click at [633, 38] on div "Show Unsecured" at bounding box center [402, 35] width 708 height 14
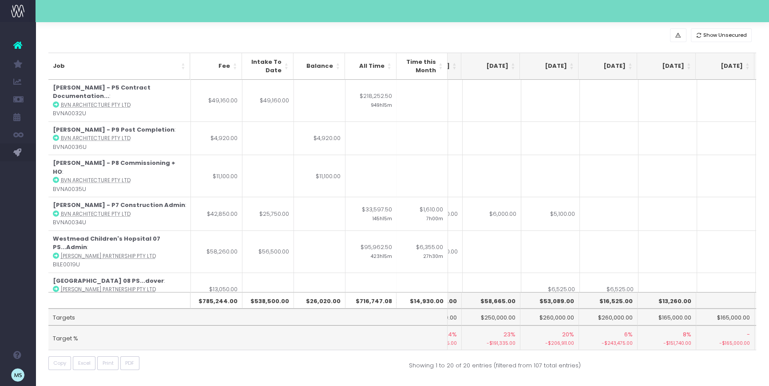
scroll to position [0, 0]
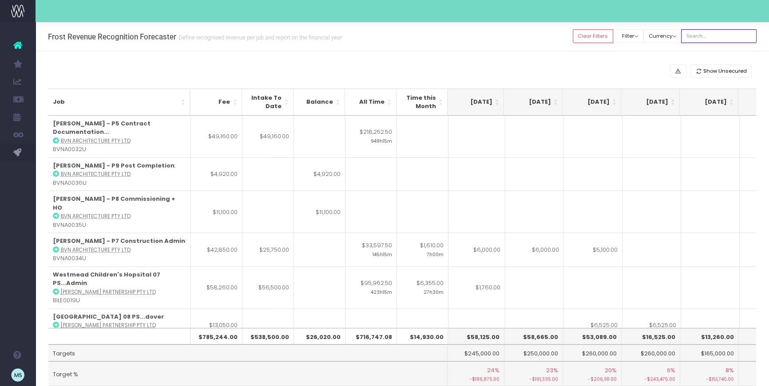
click at [713, 33] on input "text" at bounding box center [718, 36] width 75 height 14
type input "[PERSON_NAME]"
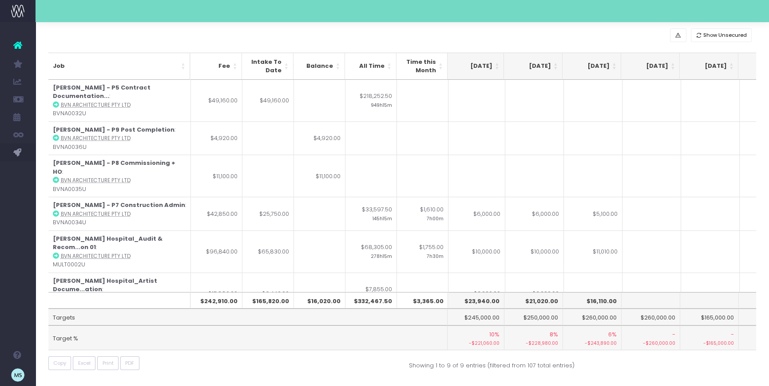
click at [676, 374] on div "Show Unsecured Job Fee Intake To Date Balance All Time Time this Month May 25 J…" at bounding box center [401, 202] width 733 height 372
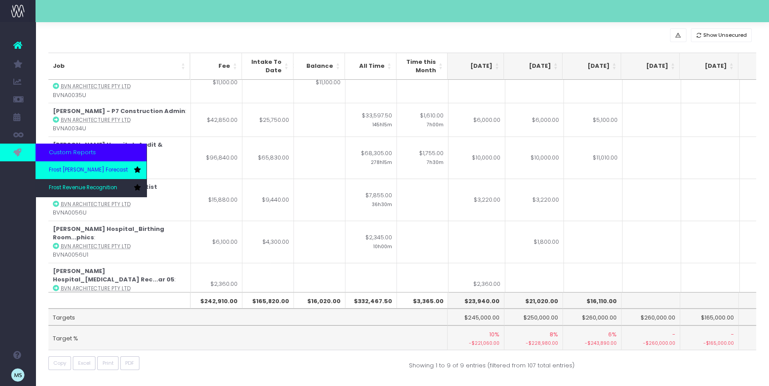
click at [82, 174] on link "Frost [PERSON_NAME] Forecast" at bounding box center [90, 171] width 111 height 18
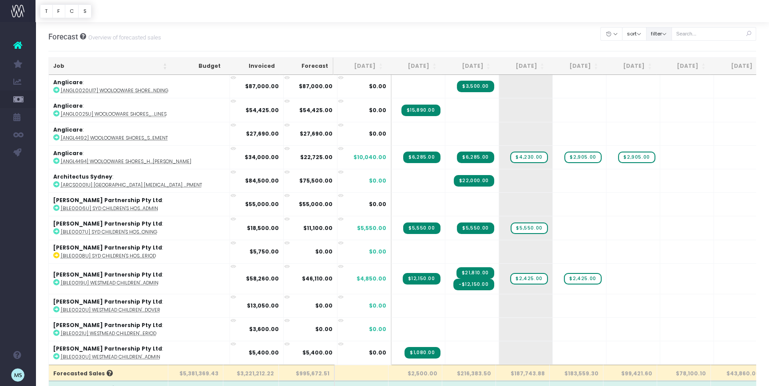
click at [669, 29] on button "filter" at bounding box center [659, 34] width 26 height 14
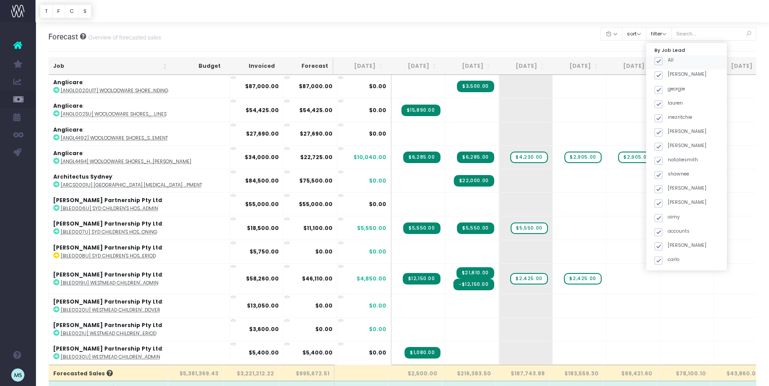
click at [662, 62] on span at bounding box center [658, 61] width 8 height 8
click at [670, 62] on input "All" at bounding box center [670, 60] width 6 height 6
checkbox input "false"
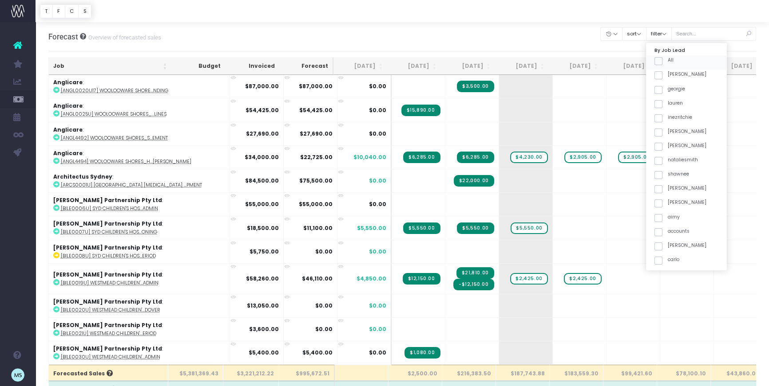
checkbox input "false"
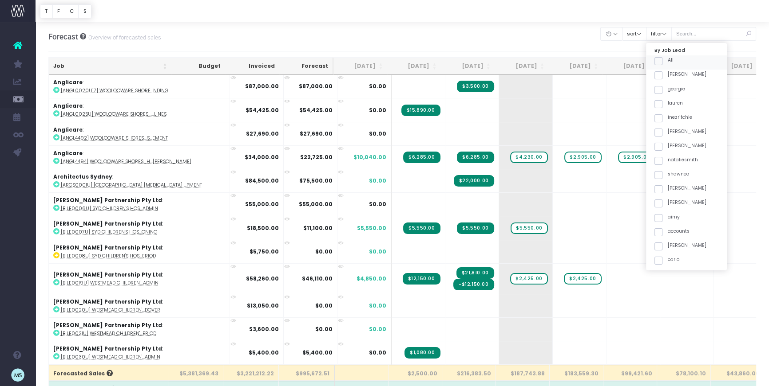
checkbox input "false"
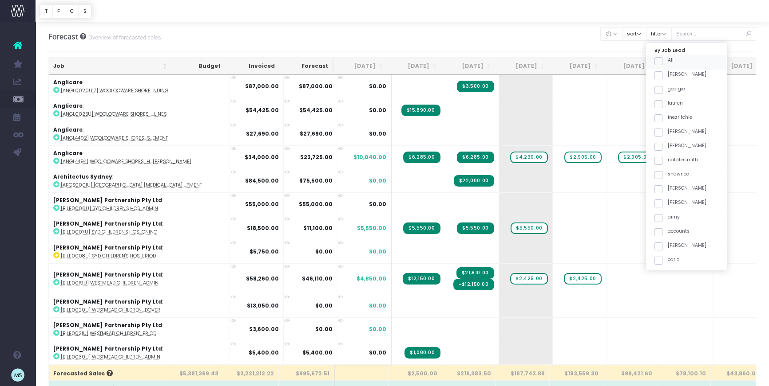
checkbox input "false"
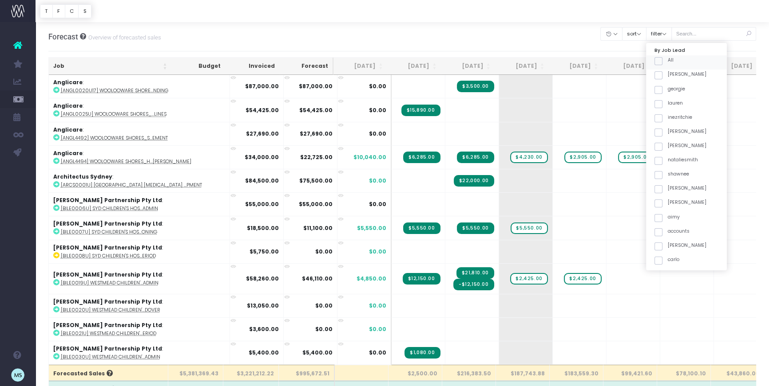
checkbox input "false"
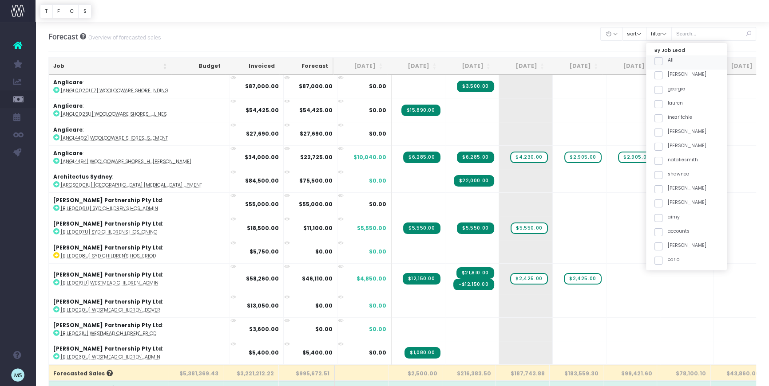
checkbox input "false"
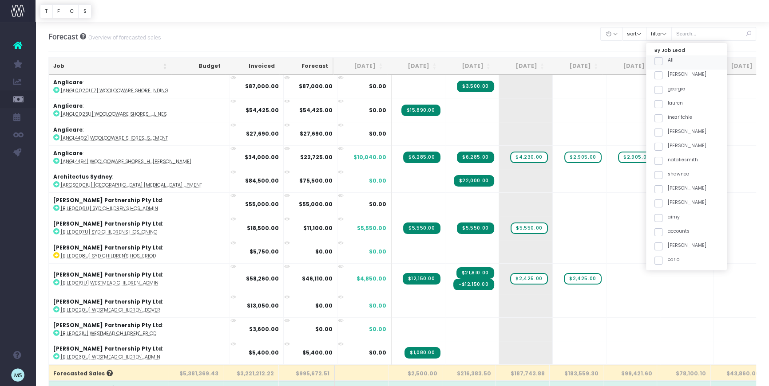
checkbox input "false"
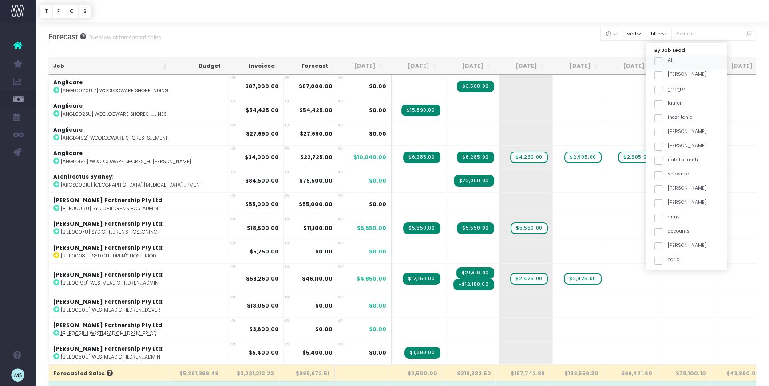
checkbox input "false"
click at [662, 244] on span at bounding box center [658, 245] width 8 height 8
click at [671, 244] on input "maha" at bounding box center [670, 244] width 6 height 6
checkbox input "true"
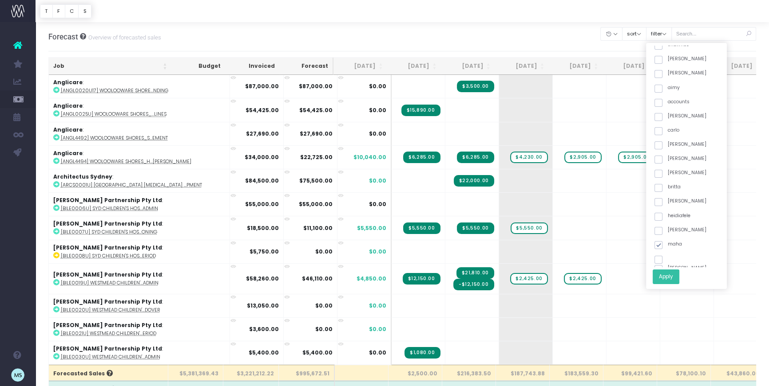
click at [678, 278] on button "Apply" at bounding box center [665, 277] width 27 height 15
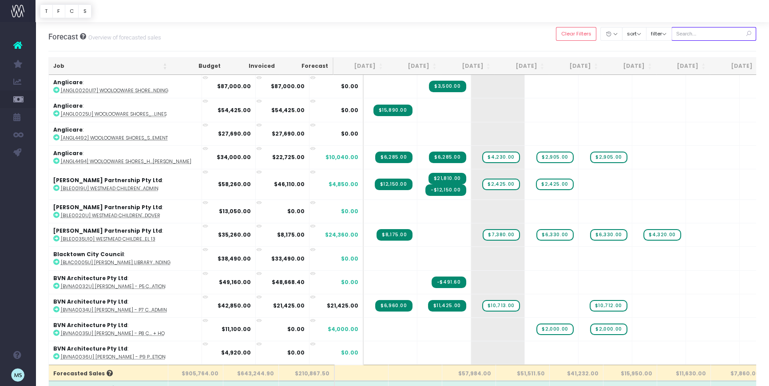
click at [717, 33] on input "text" at bounding box center [713, 34] width 85 height 14
type input "[PERSON_NAME]"
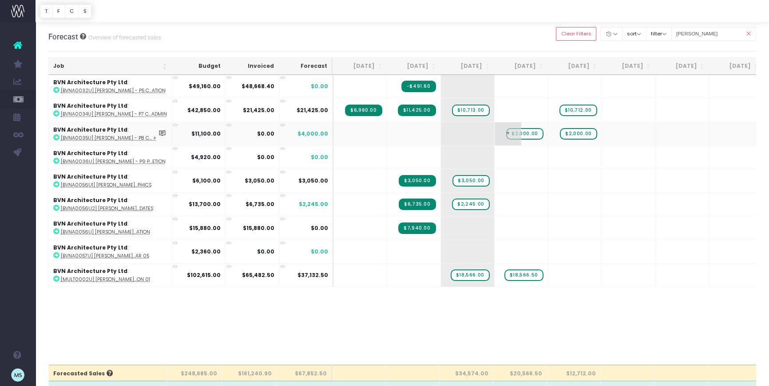
click at [507, 132] on span "+" at bounding box center [507, 133] width 27 height 23
click at [532, 134] on span "$2,000.00" at bounding box center [524, 134] width 37 height 12
click at [542, 133] on span "$2,000.00" at bounding box center [524, 134] width 37 height 12
click at [528, 131] on span "$2,000.00" at bounding box center [524, 134] width 37 height 12
click at [513, 131] on span "+" at bounding box center [507, 133] width 27 height 23
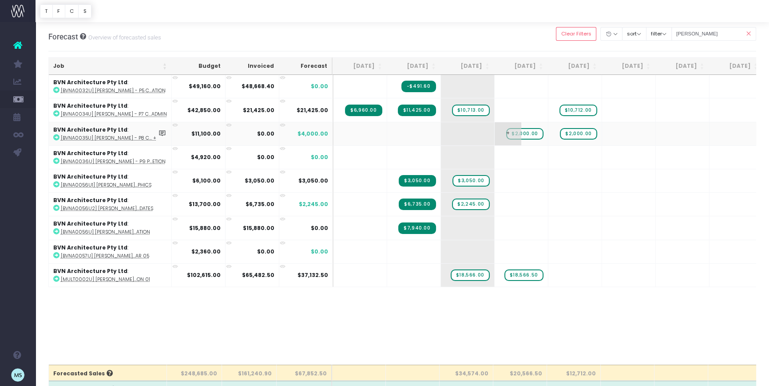
click at [517, 134] on span "+" at bounding box center [507, 133] width 27 height 23
click at [523, 134] on span "$2,000.00" at bounding box center [524, 134] width 37 height 12
click at [0, 0] on span "+" at bounding box center [0, 0] width 0 height 0
click at [612, 131] on span "+" at bounding box center [615, 133] width 27 height 23
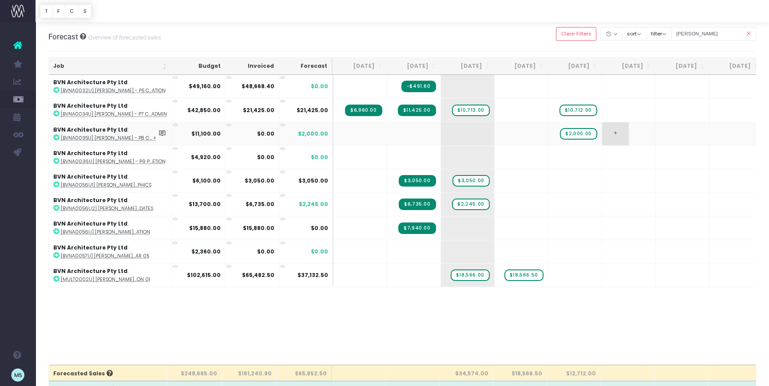
click at [615, 133] on span "+" at bounding box center [615, 133] width 27 height 23
click at [616, 133] on span "+" at bounding box center [615, 133] width 27 height 23
click at [622, 133] on span "+" at bounding box center [615, 133] width 27 height 23
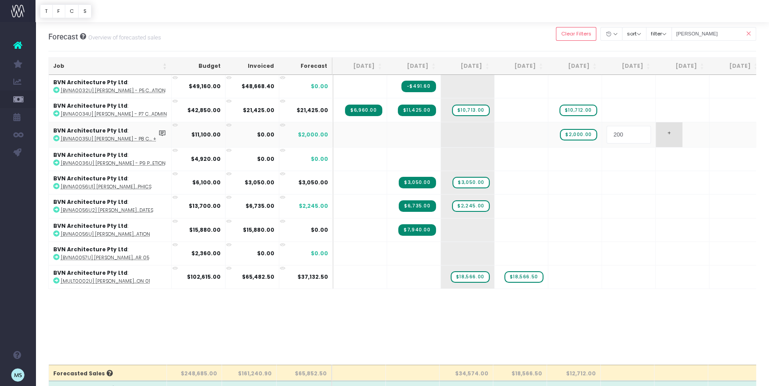
type input "2000"
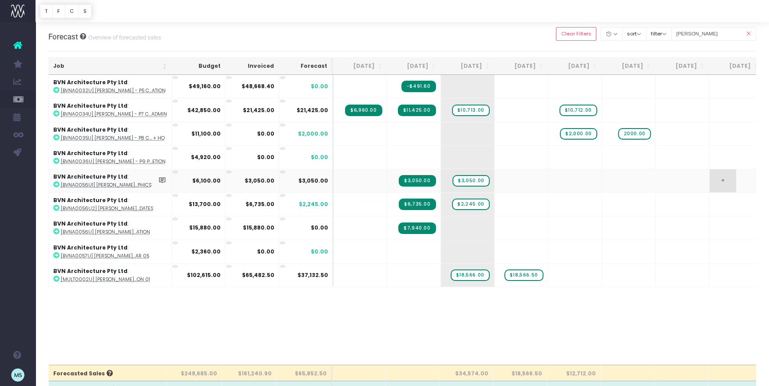
click at [713, 182] on body "Oh my... this is bad. [PERSON_NAME] wasn't able to load this page. Please conta…" at bounding box center [384, 193] width 769 height 386
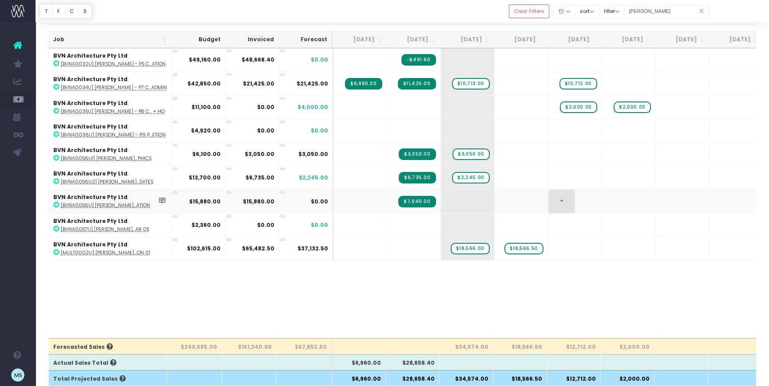
scroll to position [2, 0]
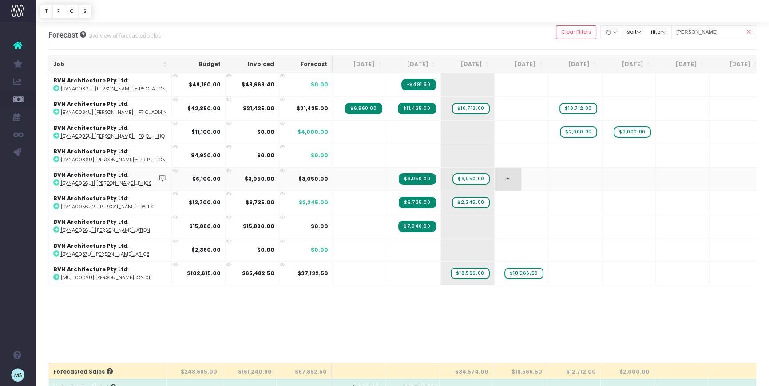
click at [506, 177] on span "+" at bounding box center [507, 179] width 27 height 23
click at [516, 178] on span "+" at bounding box center [507, 179] width 27 height 23
click at [511, 177] on span "+" at bounding box center [507, 179] width 27 height 23
drag, startPoint x: 462, startPoint y: 176, endPoint x: 523, endPoint y: 177, distance: 60.8
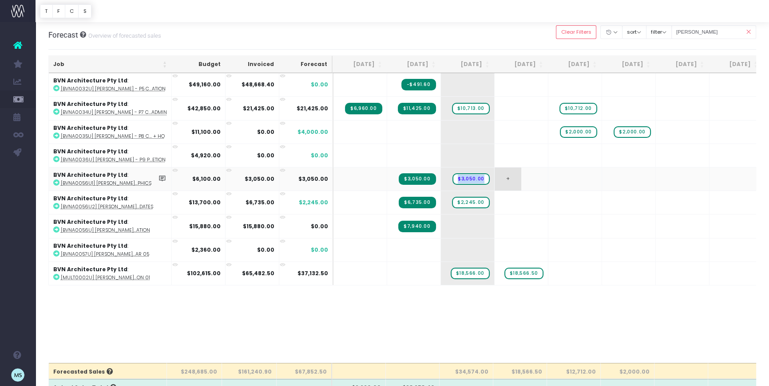
click at [523, 177] on tr "BVN Architecture Pty Ltd : [BVNA0056U1] [PERSON_NAME]...phics $6,100.00 $3,050.…" at bounding box center [567, 179] width 1036 height 24
drag, startPoint x: 460, startPoint y: 172, endPoint x: 517, endPoint y: 183, distance: 58.3
click at [527, 180] on tr "BVN Architecture Pty Ltd : [BVNA0056U1] [PERSON_NAME]...phics $6,100.00 $3,050.…" at bounding box center [567, 179] width 1036 height 24
drag, startPoint x: 463, startPoint y: 173, endPoint x: 508, endPoint y: 179, distance: 45.6
click at [509, 179] on tr "BVN Architecture Pty Ltd : [BVNA0056U1] [PERSON_NAME]...phics $6,100.00 $3,050.…" at bounding box center [567, 179] width 1036 height 24
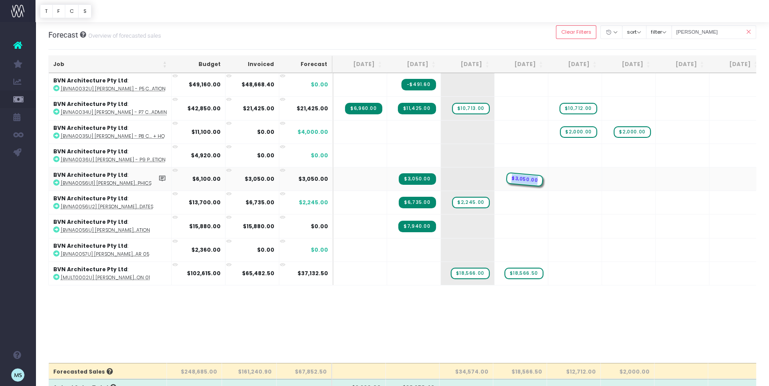
drag, startPoint x: 481, startPoint y: 183, endPoint x: 536, endPoint y: 185, distance: 55.5
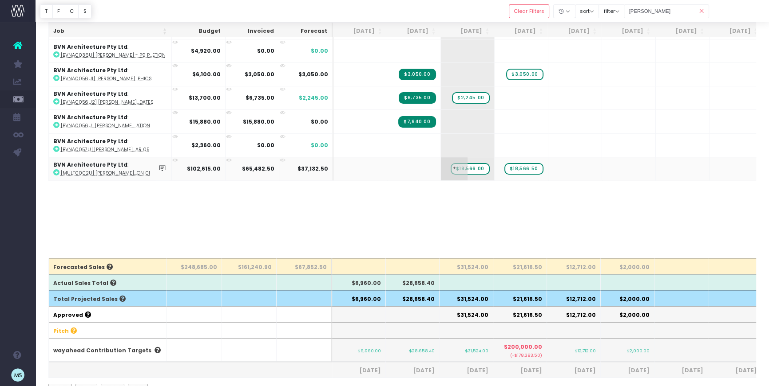
scroll to position [101, 0]
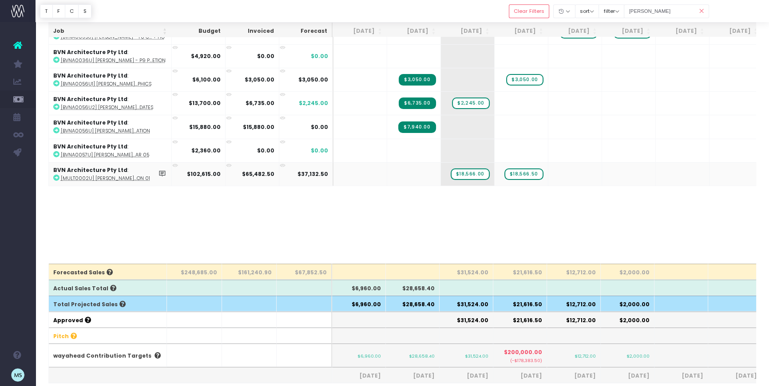
click at [57, 177] on icon at bounding box center [56, 178] width 6 height 6
drag, startPoint x: 540, startPoint y: 170, endPoint x: 571, endPoint y: 172, distance: 30.7
drag, startPoint x: 487, startPoint y: 172, endPoint x: 542, endPoint y: 177, distance: 55.2
click at [524, 172] on span "$18,566.00" at bounding box center [523, 175] width 39 height 12
click at [525, 171] on div at bounding box center [384, 193] width 769 height 386
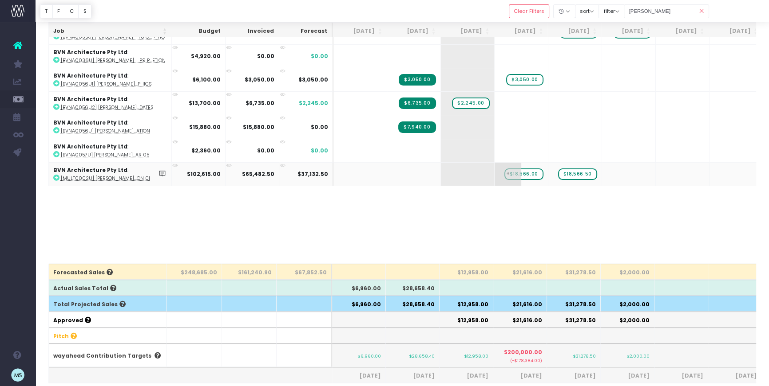
click at [526, 173] on span "$18,566.00" at bounding box center [523, 175] width 39 height 12
click at [458, 171] on span "+" at bounding box center [454, 174] width 27 height 23
click at [474, 172] on td "+" at bounding box center [468, 174] width 54 height 24
click at [458, 171] on span "+" at bounding box center [454, 174] width 27 height 23
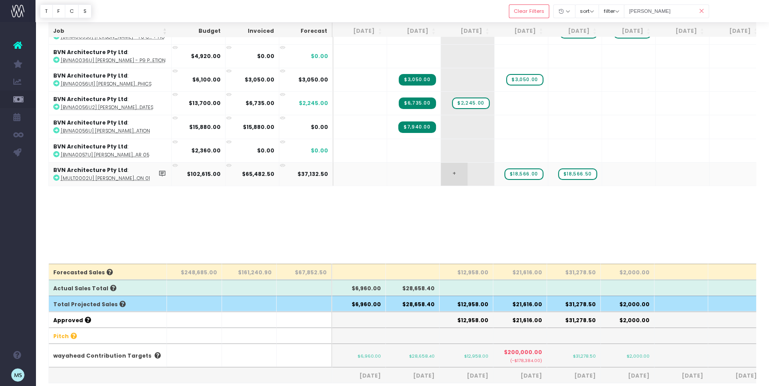
click at [458, 171] on span "+" at bounding box center [454, 174] width 27 height 23
type input "9283"
click at [637, 250] on body "Oh my... this is bad. [PERSON_NAME] wasn't able to load this page. Please conta…" at bounding box center [384, 92] width 769 height 386
click at [577, 172] on span "$18,566.50" at bounding box center [577, 175] width 39 height 12
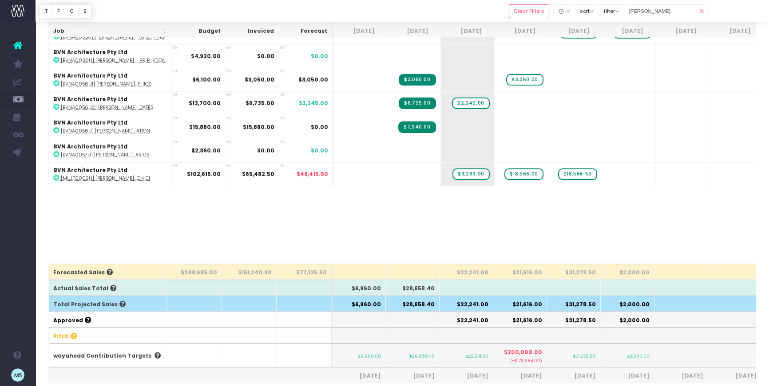
click at [577, 172] on span "$18,566.50" at bounding box center [577, 175] width 39 height 12
type input "9283"
click at [637, 229] on body "Oh my... this is bad. [PERSON_NAME] wasn't able to load this page. Please conta…" at bounding box center [384, 92] width 769 height 386
click at [677, 226] on div "Job Budget Invoiced Forecast [DATE] [DATE] [DATE] Sep [DATE] Nov [DATE] Jan [DA…" at bounding box center [402, 119] width 708 height 290
click at [545, 202] on div "Job Budget Invoiced Forecast [DATE] [DATE] [DATE] Sep [DATE] Nov [DATE] Jan [DA…" at bounding box center [402, 119] width 708 height 290
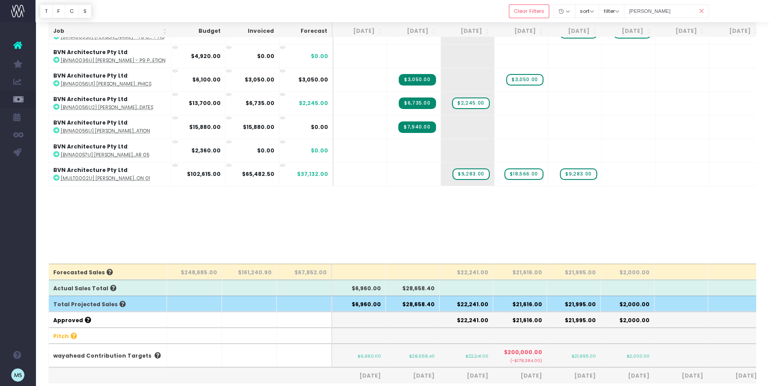
click at [562, 220] on div "Job Budget Invoiced Forecast [DATE] [DATE] [DATE] Sep [DATE] Nov [DATE] Jan [DA…" at bounding box center [402, 119] width 708 height 290
click at [471, 172] on span "$9,283.00" at bounding box center [470, 175] width 37 height 12
type input "18566"
click at [625, 218] on body "Oh my... this is bad. [PERSON_NAME] wasn't able to load this page. Please conta…" at bounding box center [384, 92] width 769 height 386
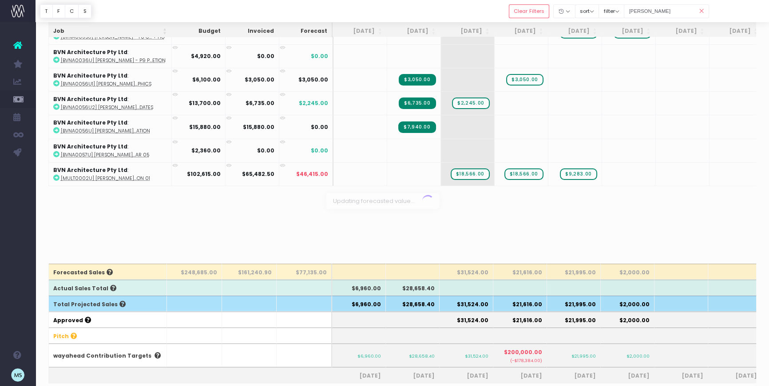
click at [532, 170] on div at bounding box center [384, 193] width 769 height 386
click at [531, 173] on span "$18,566.00" at bounding box center [523, 175] width 39 height 12
type input "9283"
click at [638, 221] on body "Oh my... this is bad. [PERSON_NAME] wasn't able to load this page. Please conta…" at bounding box center [384, 92] width 769 height 386
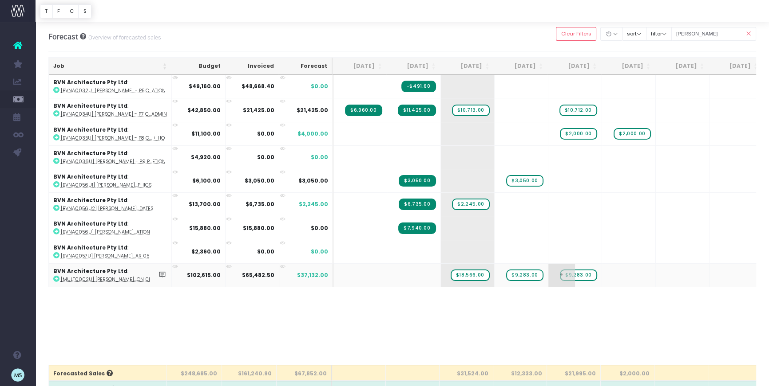
scroll to position [0, 0]
click at [526, 110] on td "+" at bounding box center [521, 110] width 54 height 24
click at [515, 112] on span "+" at bounding box center [507, 110] width 27 height 23
click at [516, 111] on span "+" at bounding box center [507, 110] width 27 height 23
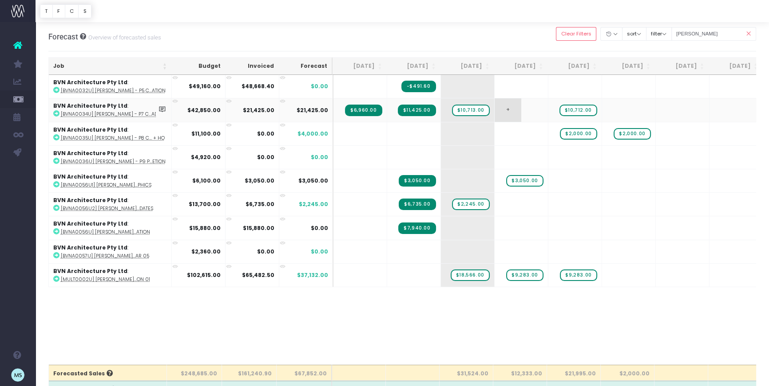
click at [516, 111] on span "+" at bounding box center [507, 110] width 27 height 23
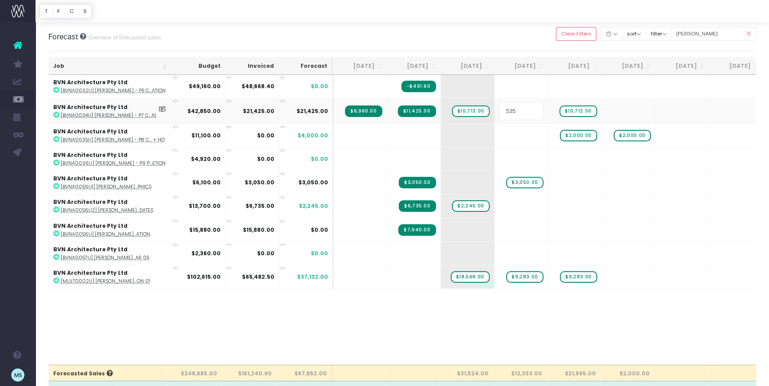
type input "5356"
click at [599, 166] on body "Oh my... this is bad. [PERSON_NAME] wasn't able to load this page. Please conta…" at bounding box center [384, 193] width 769 height 386
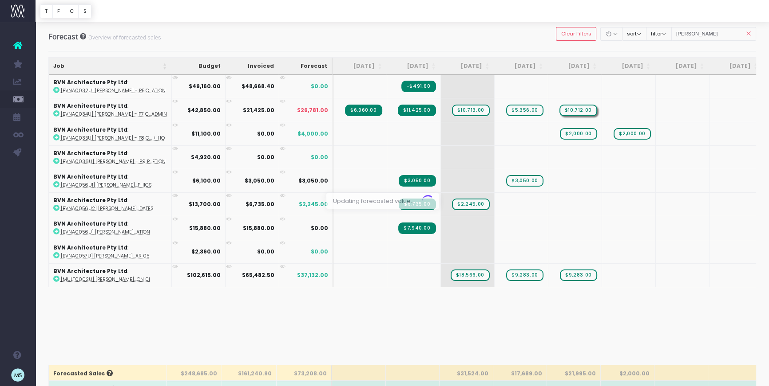
click at [579, 110] on div at bounding box center [384, 193] width 769 height 386
click at [578, 110] on span "$10,712.00" at bounding box center [578, 111] width 38 height 12
click at [580, 108] on span "$10,712.00" at bounding box center [578, 111] width 38 height 12
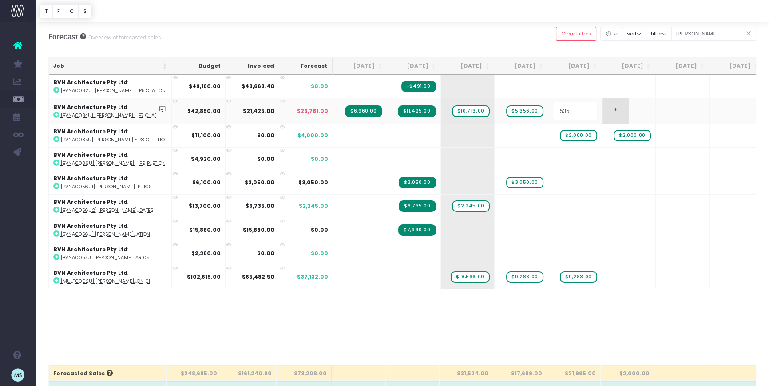
type input "5356"
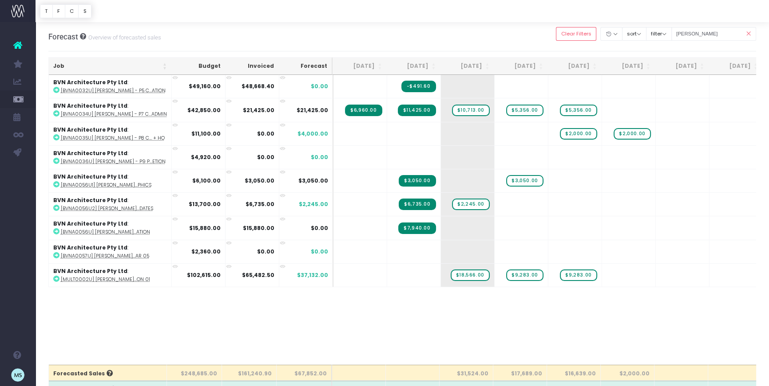
click at [672, 305] on div "Job Budget Invoiced Forecast [DATE] [DATE] [DATE] Sep [DATE] Nov [DATE] Jan [DA…" at bounding box center [402, 220] width 708 height 290
click at [526, 109] on span "$5,356.00" at bounding box center [524, 111] width 37 height 12
click at [572, 109] on div at bounding box center [384, 193] width 769 height 386
click at [576, 109] on span "$5,356.00" at bounding box center [578, 111] width 37 height 12
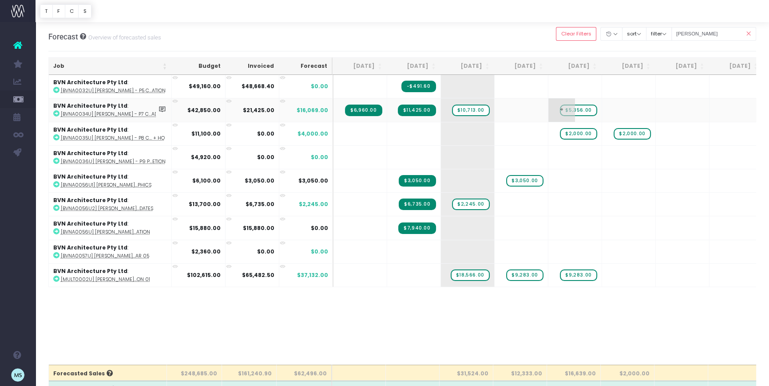
click at [576, 109] on span "$5,356.00" at bounding box center [578, 111] width 37 height 12
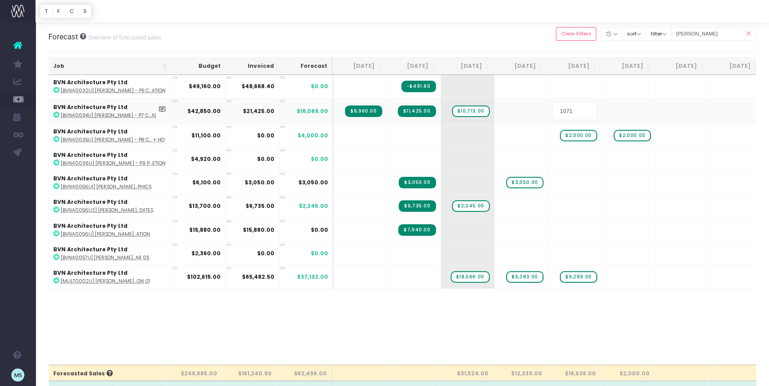
type input "10713"
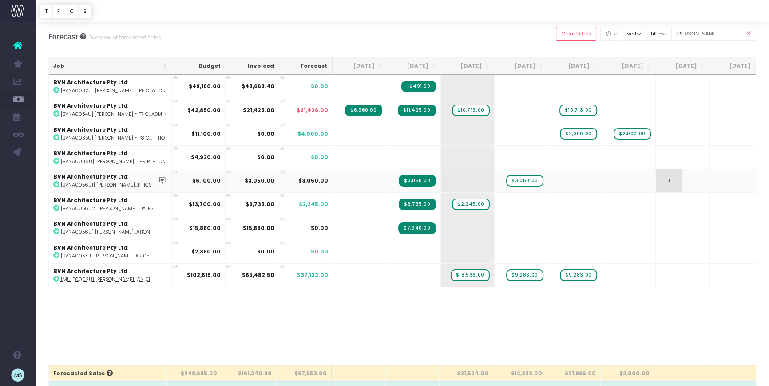
click at [682, 184] on td "+" at bounding box center [682, 181] width 54 height 24
click at [587, 111] on span "$10,713.00" at bounding box center [578, 111] width 38 height 12
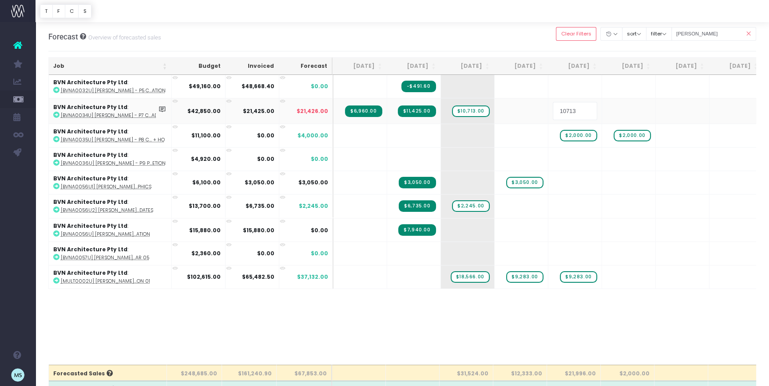
click at [574, 110] on input "10713" at bounding box center [574, 111] width 44 height 18
type input "10712"
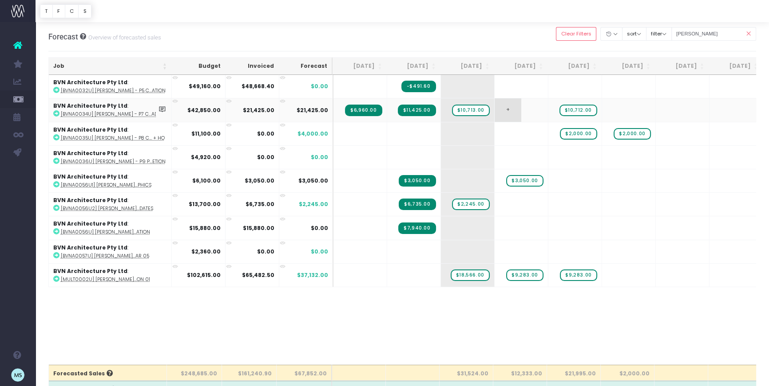
click at [538, 120] on td "+" at bounding box center [521, 110] width 54 height 24
drag, startPoint x: 635, startPoint y: 106, endPoint x: 604, endPoint y: 106, distance: 30.6
click at [635, 106] on td "+" at bounding box center [629, 110] width 54 height 24
click at [473, 203] on span "$2,245.00" at bounding box center [470, 205] width 37 height 12
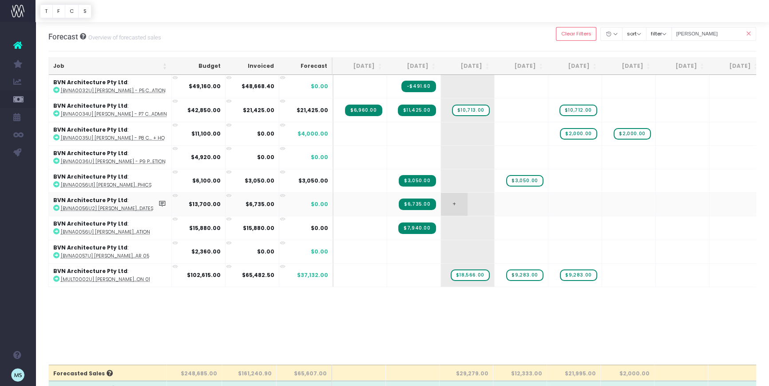
click at [455, 204] on span "+" at bounding box center [454, 204] width 27 height 23
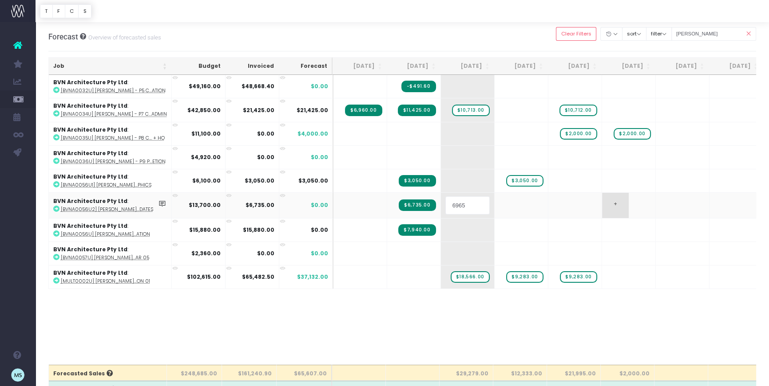
click at [631, 214] on body "Oh my... this is bad. [PERSON_NAME] wasn't able to load this page. Please conta…" at bounding box center [384, 193] width 769 height 386
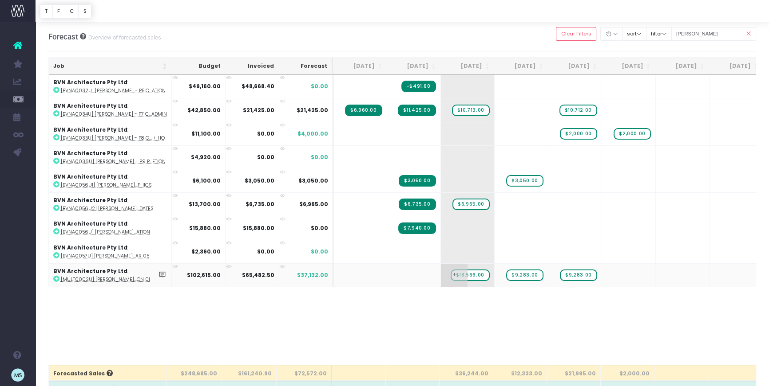
click at [475, 275] on span "$18,566.00" at bounding box center [469, 276] width 39 height 12
type input "24755"
click at [598, 306] on body "Oh my... this is bad. [PERSON_NAME] wasn't able to load this page. Please conta…" at bounding box center [384, 193] width 769 height 386
click at [529, 273] on span "$9,283.00" at bounding box center [524, 276] width 37 height 12
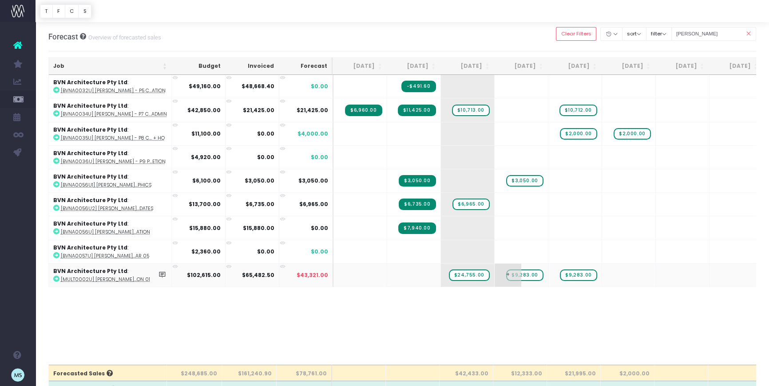
click at [529, 273] on span "$9,283.00" at bounding box center [524, 276] width 37 height 12
click at [587, 273] on div at bounding box center [384, 193] width 769 height 386
click at [581, 271] on span "$9,283.00" at bounding box center [578, 276] width 37 height 12
click at [583, 272] on div at bounding box center [384, 193] width 769 height 386
click at [574, 273] on span "$9,283.00" at bounding box center [578, 276] width 37 height 12
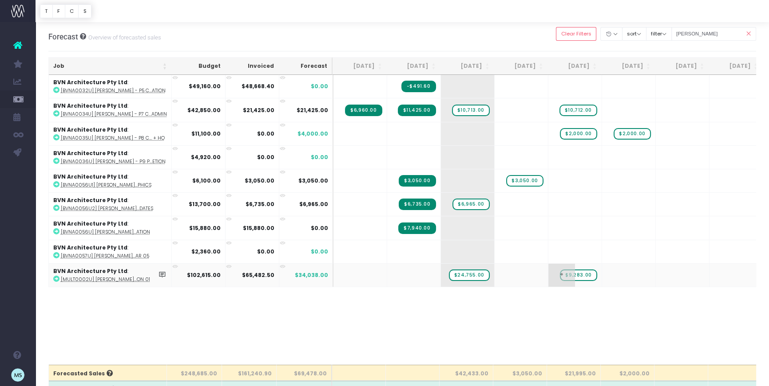
click at [566, 274] on span "+" at bounding box center [561, 275] width 27 height 23
click at [573, 275] on span "+" at bounding box center [561, 275] width 27 height 23
click at [577, 273] on span "$9,283.00" at bounding box center [578, 276] width 37 height 12
click at [573, 279] on span "+" at bounding box center [561, 275] width 27 height 23
click at [577, 275] on span "$9,283.00" at bounding box center [578, 276] width 37 height 12
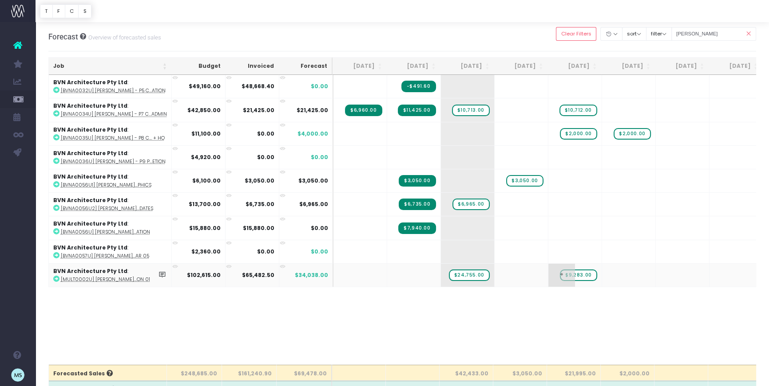
click at [578, 272] on span "$9,283.00" at bounding box center [578, 276] width 37 height 12
click at [645, 297] on body "Oh my... this is bad. [PERSON_NAME] wasn't able to load this page. Please conta…" at bounding box center [384, 193] width 769 height 386
click at [506, 276] on span "+" at bounding box center [507, 275] width 27 height 23
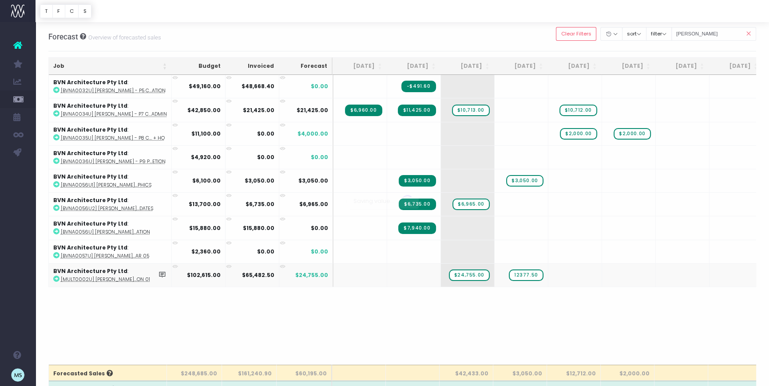
click at [610, 306] on body "Oh my... this is bad. [PERSON_NAME] wasn't able to load this page. Please conta…" at bounding box center [384, 193] width 769 height 386
drag, startPoint x: 714, startPoint y: 34, endPoint x: 686, endPoint y: 32, distance: 28.0
click at [686, 32] on input "[PERSON_NAME]" at bounding box center [713, 34] width 85 height 14
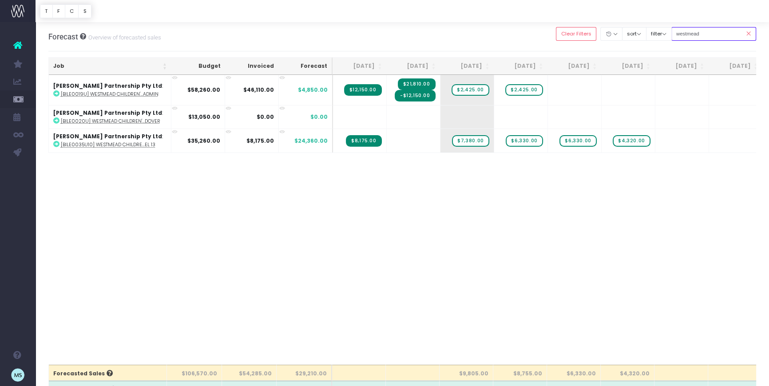
type input "westmead"
click at [343, 193] on div "Job Budget Invoiced Forecast [DATE] [DATE] [DATE] Sep [DATE] Nov [DATE] Jan [DA…" at bounding box center [402, 220] width 708 height 290
click at [461, 224] on div "Job Budget Invoiced Forecast [DATE] [DATE] [DATE] Sep [DATE] Nov [DATE] Jan [DA…" at bounding box center [402, 220] width 708 height 290
click at [746, 33] on icon at bounding box center [748, 34] width 16 height 18
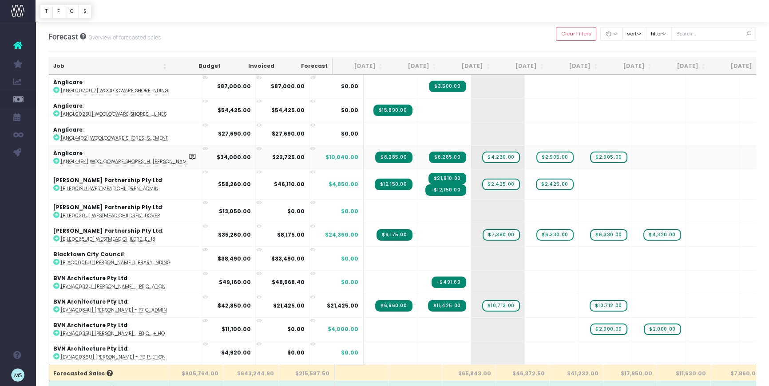
click at [55, 160] on icon at bounding box center [56, 161] width 6 height 6
